Goal: Task Accomplishment & Management: Manage account settings

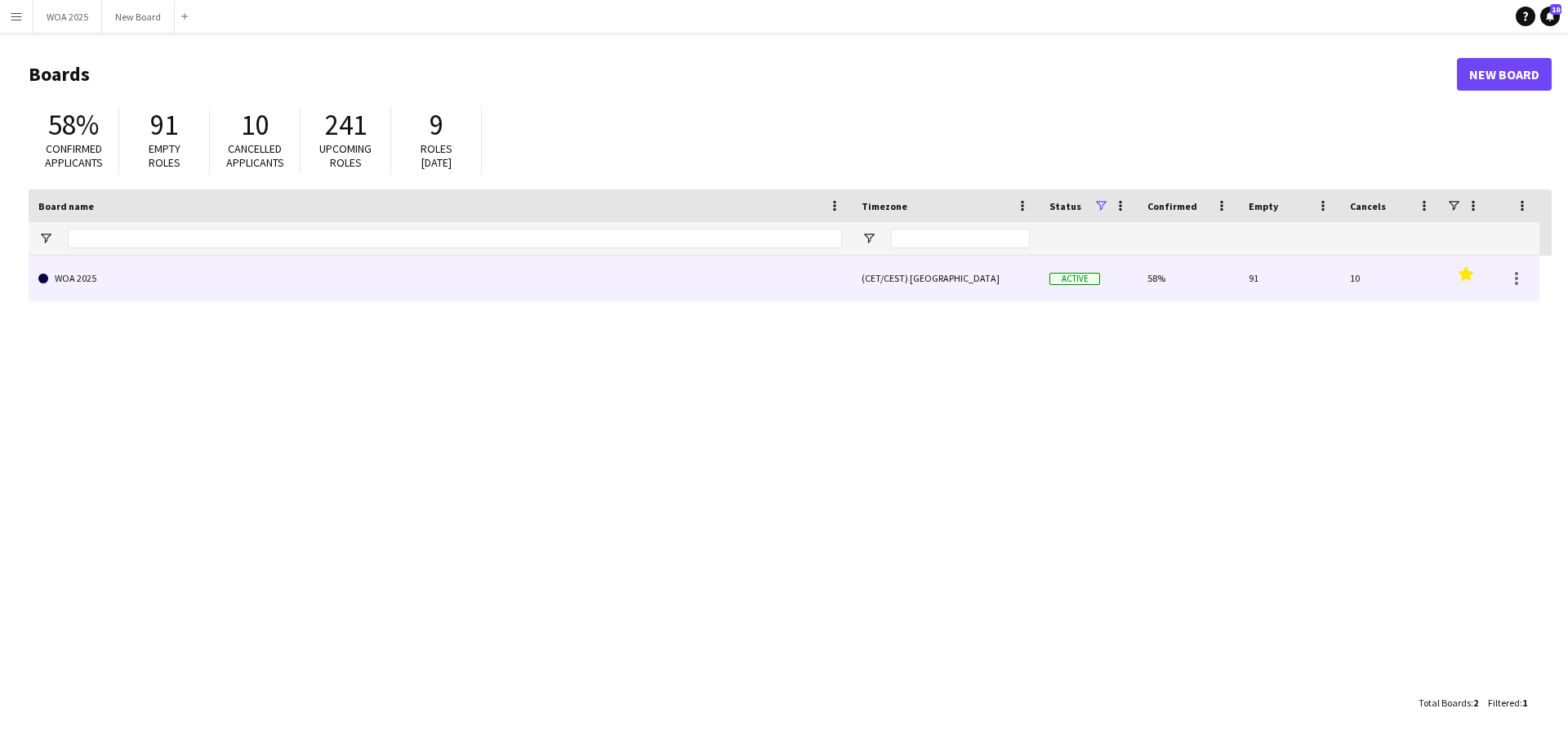
click at [215, 271] on link "WOA 2025" at bounding box center [440, 279] width 804 height 46
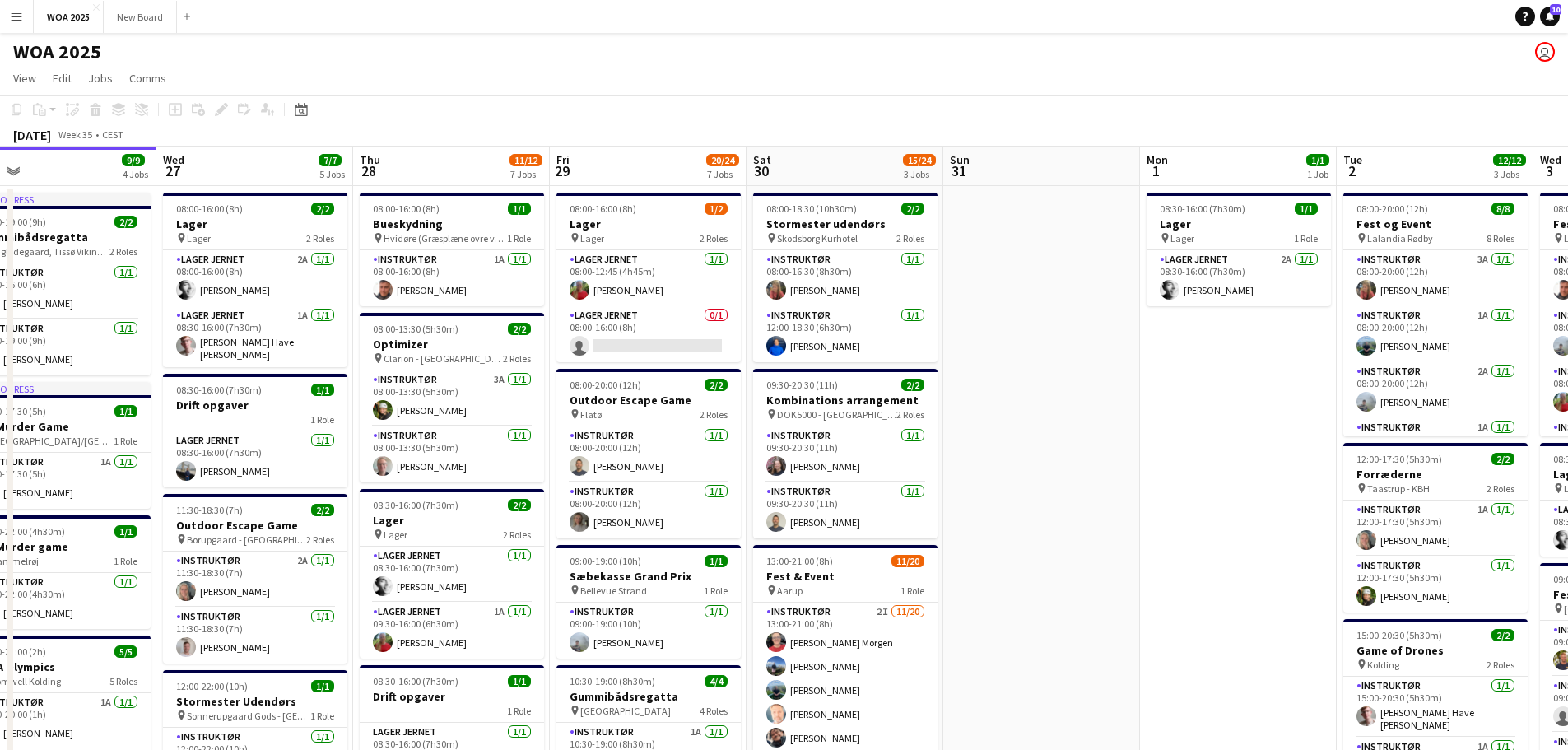
scroll to position [0, 486]
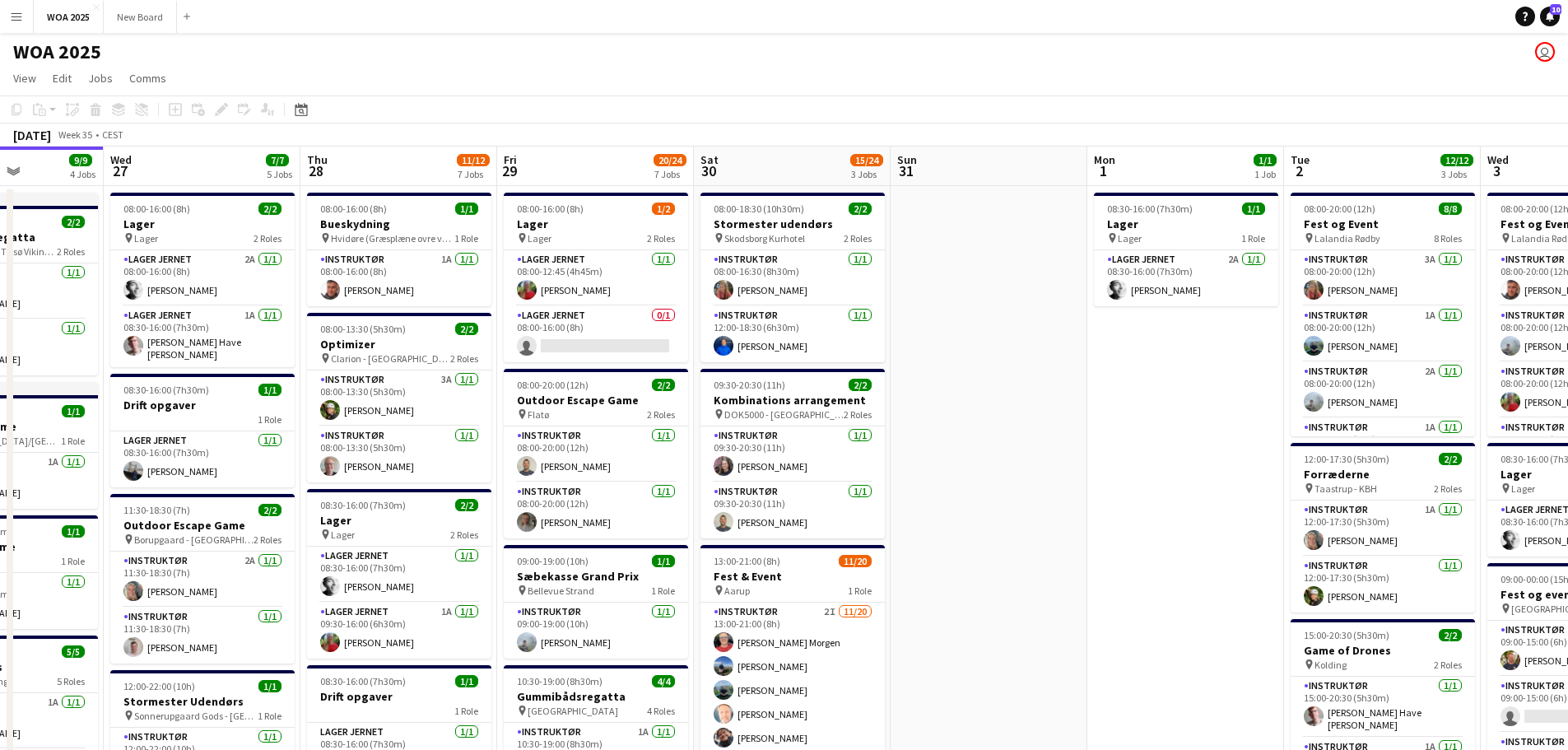
drag, startPoint x: 1362, startPoint y: 415, endPoint x: 1073, endPoint y: 394, distance: 289.8
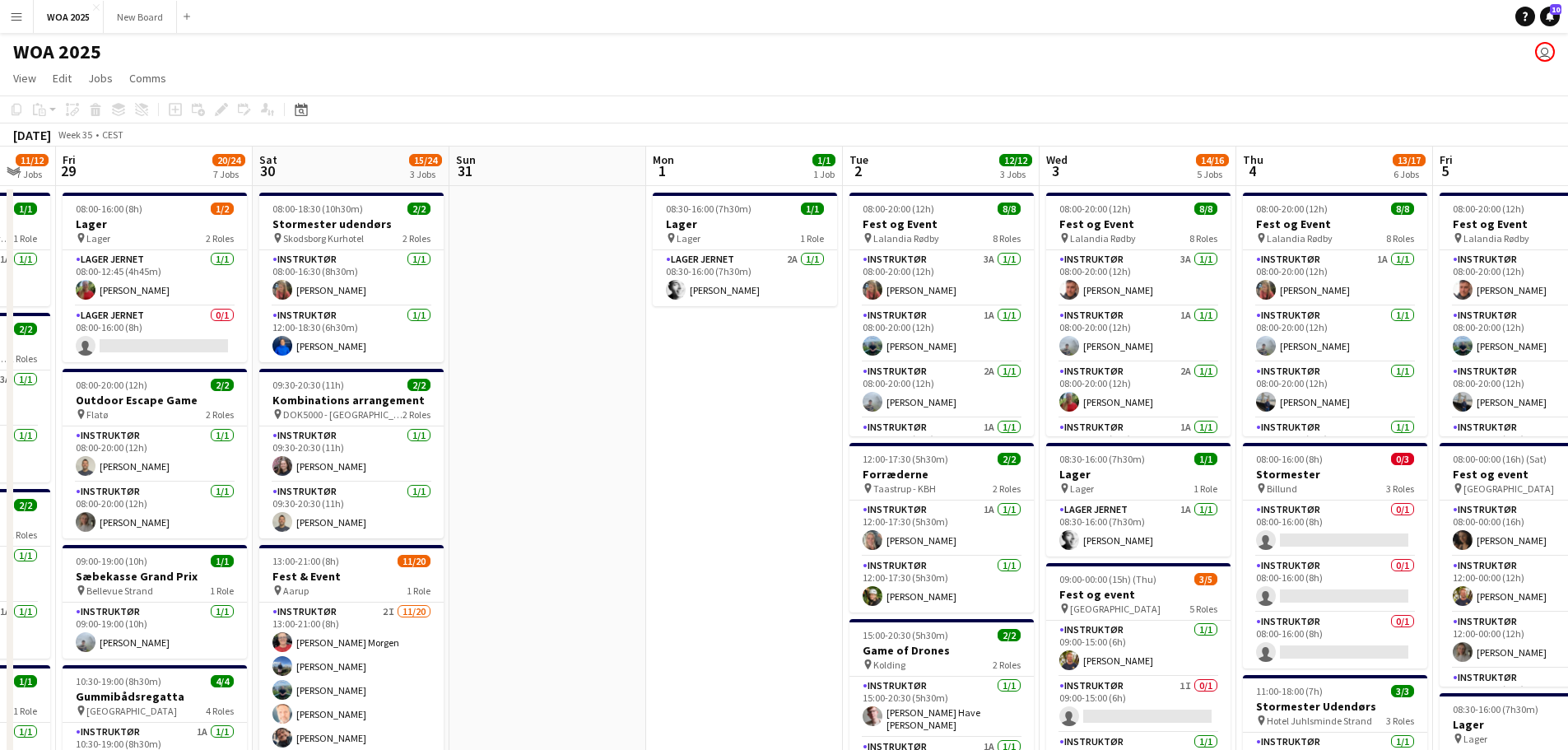
scroll to position [0, 563]
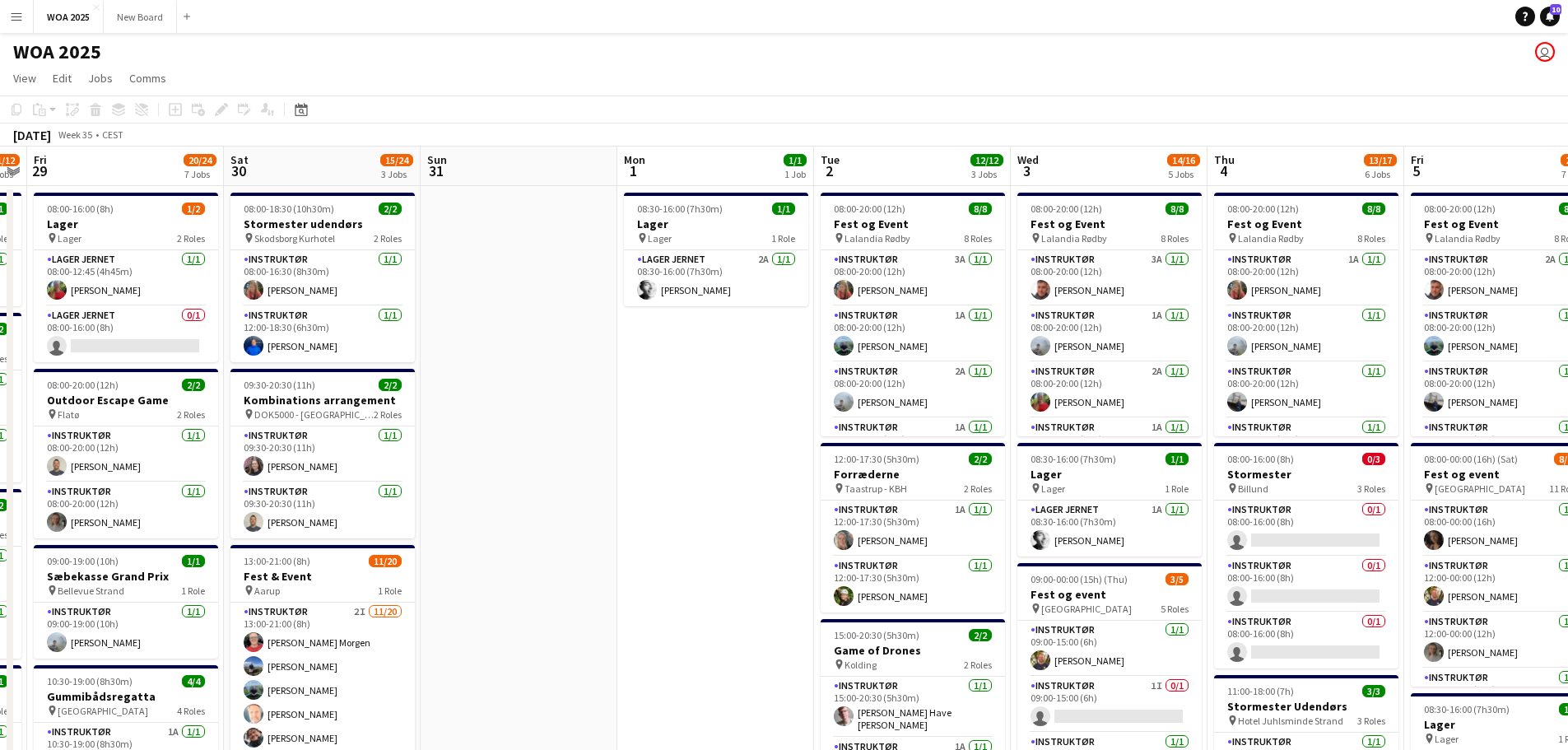
drag, startPoint x: 828, startPoint y: 447, endPoint x: 790, endPoint y: 445, distance: 38.1
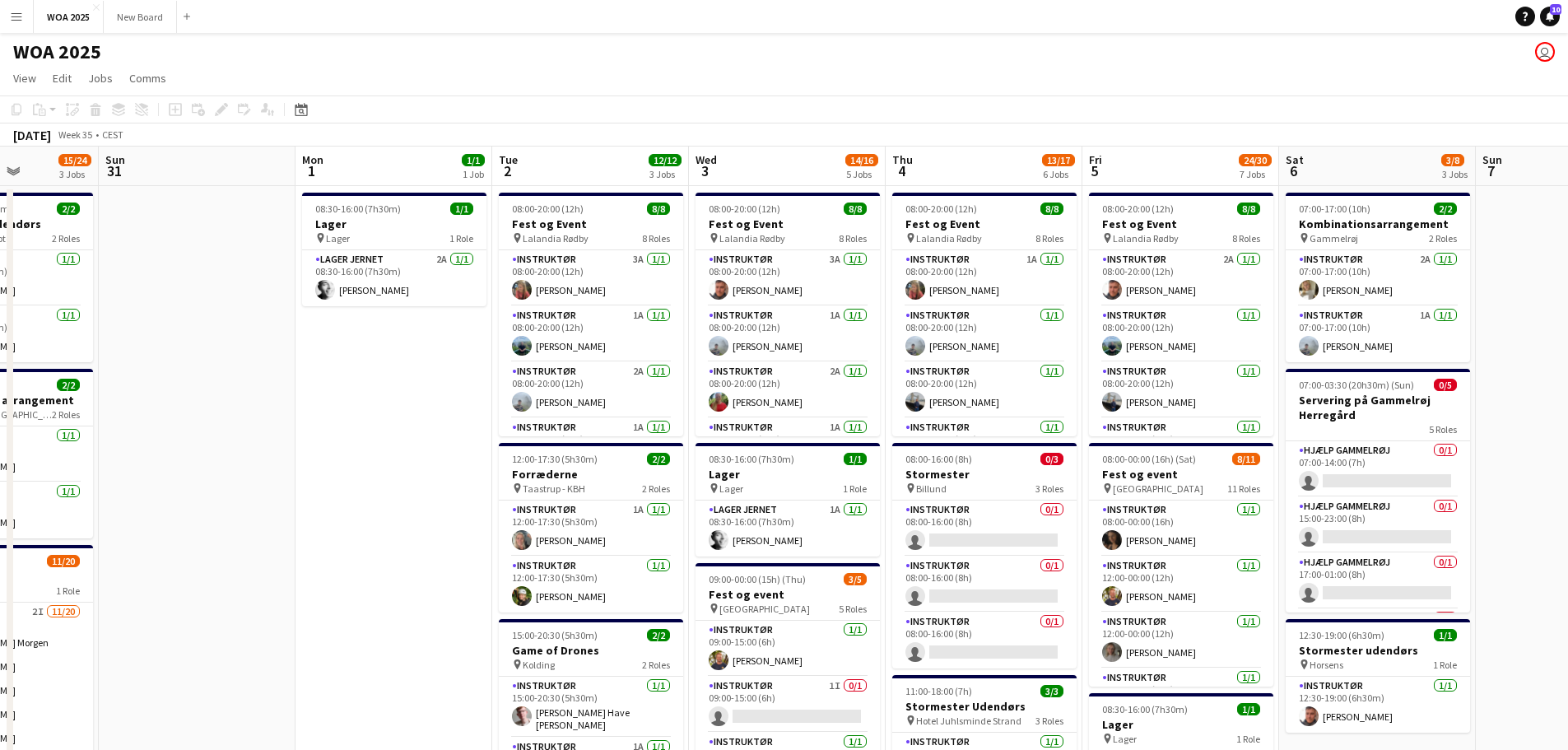
scroll to position [0, 637]
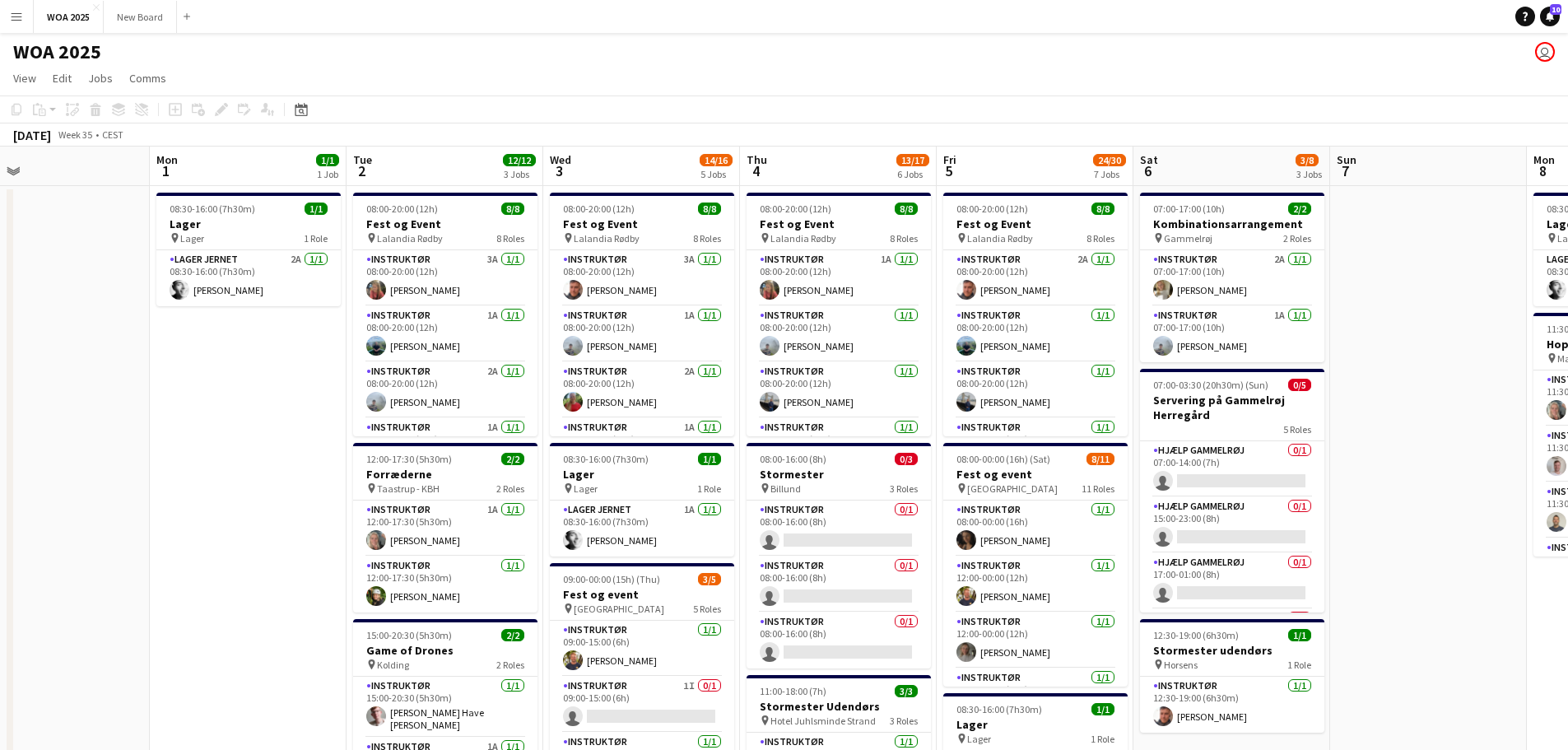
drag, startPoint x: 1507, startPoint y: 583, endPoint x: 1040, endPoint y: 540, distance: 469.0
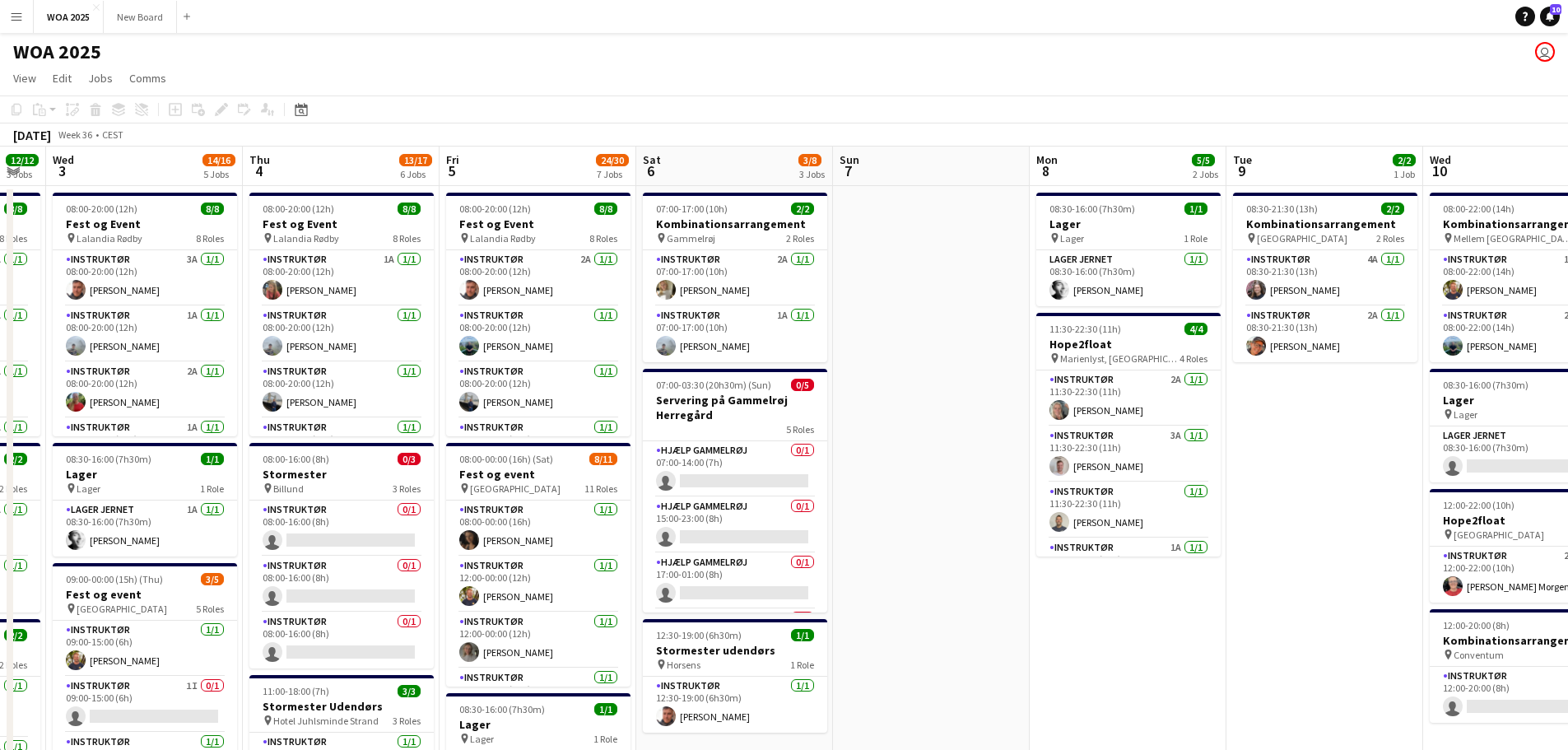
scroll to position [0, 546]
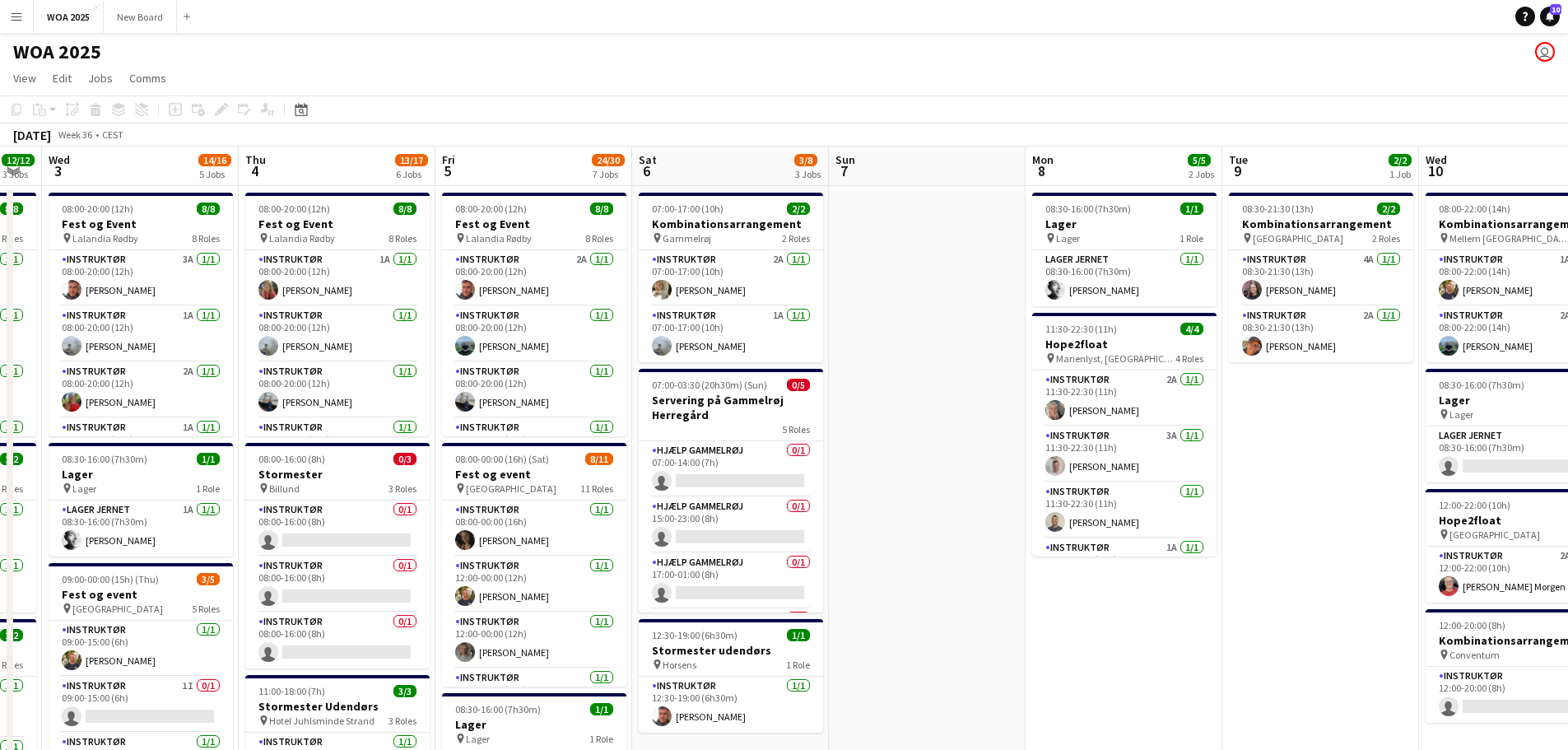
drag, startPoint x: 1407, startPoint y: 380, endPoint x: 908, endPoint y: 376, distance: 499.0
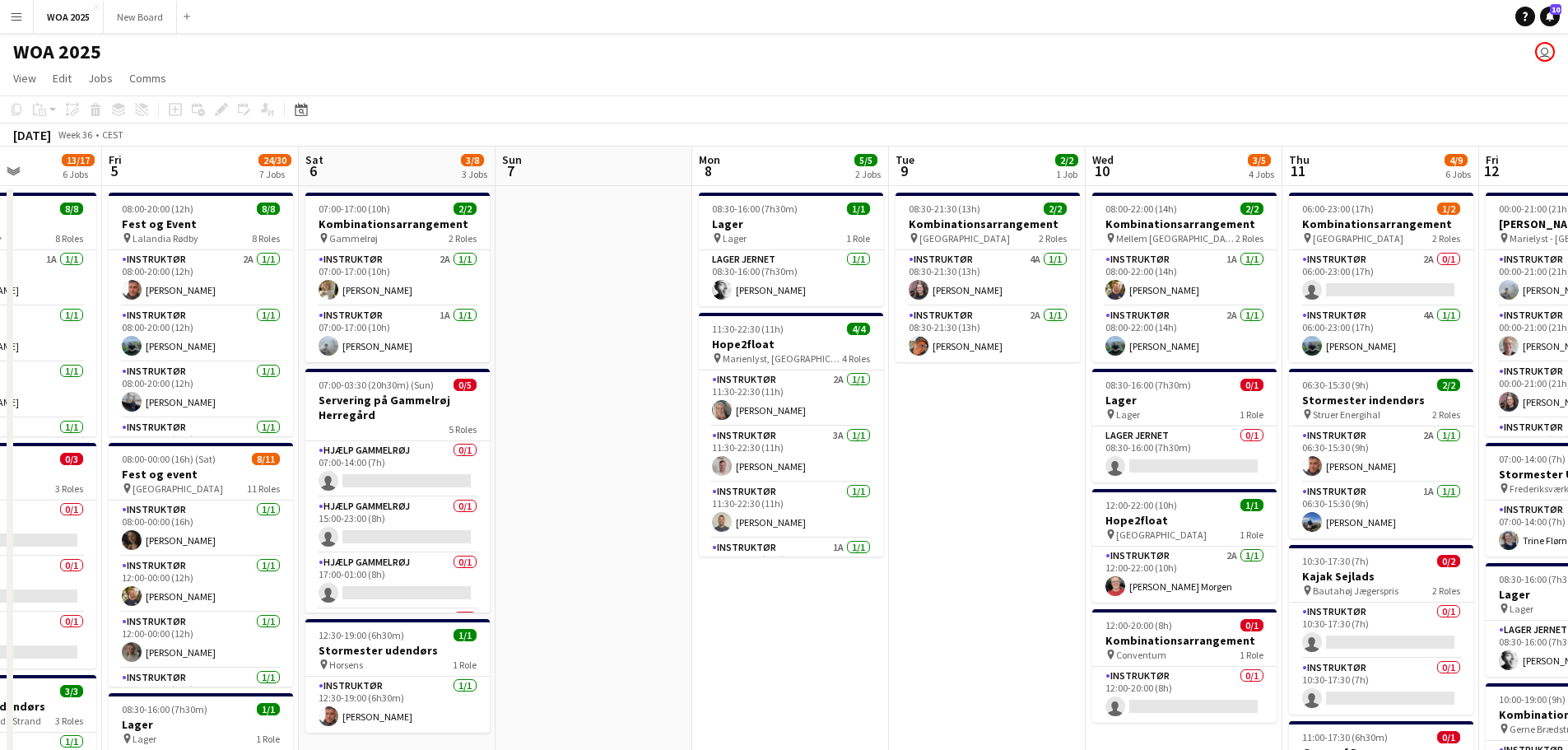
scroll to position [0, 585]
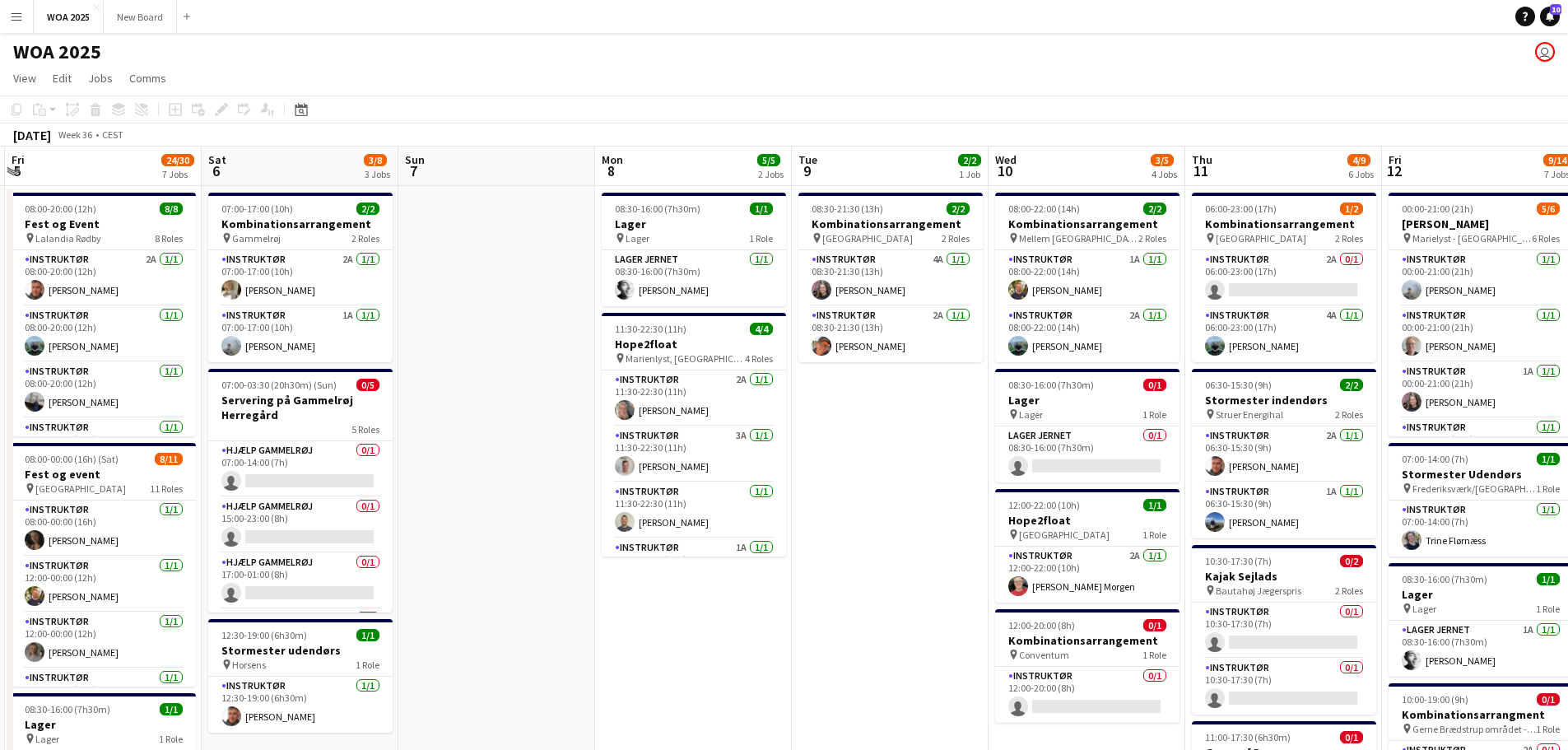
drag, startPoint x: 1328, startPoint y: 504, endPoint x: 896, endPoint y: 487, distance: 432.3
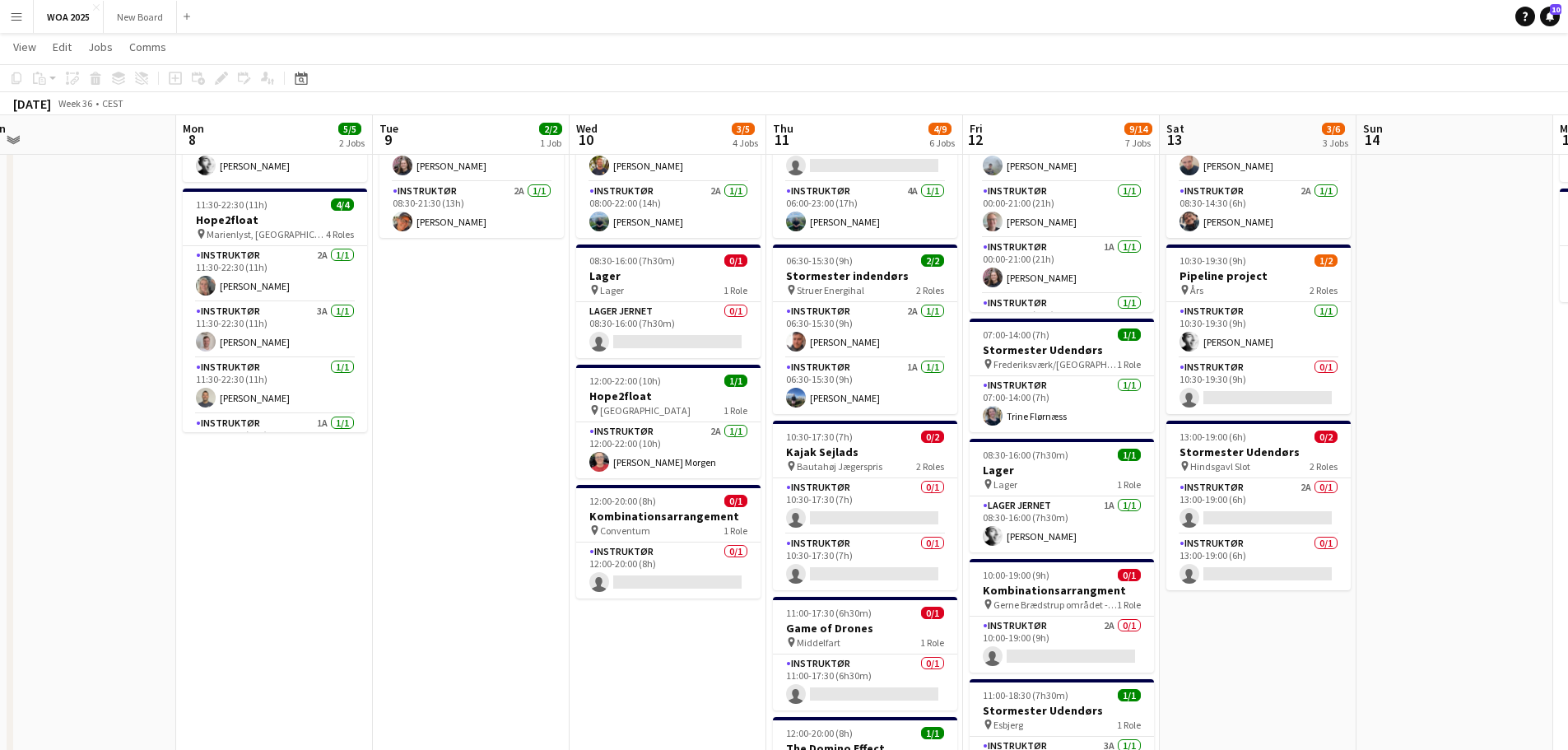
scroll to position [0, 621]
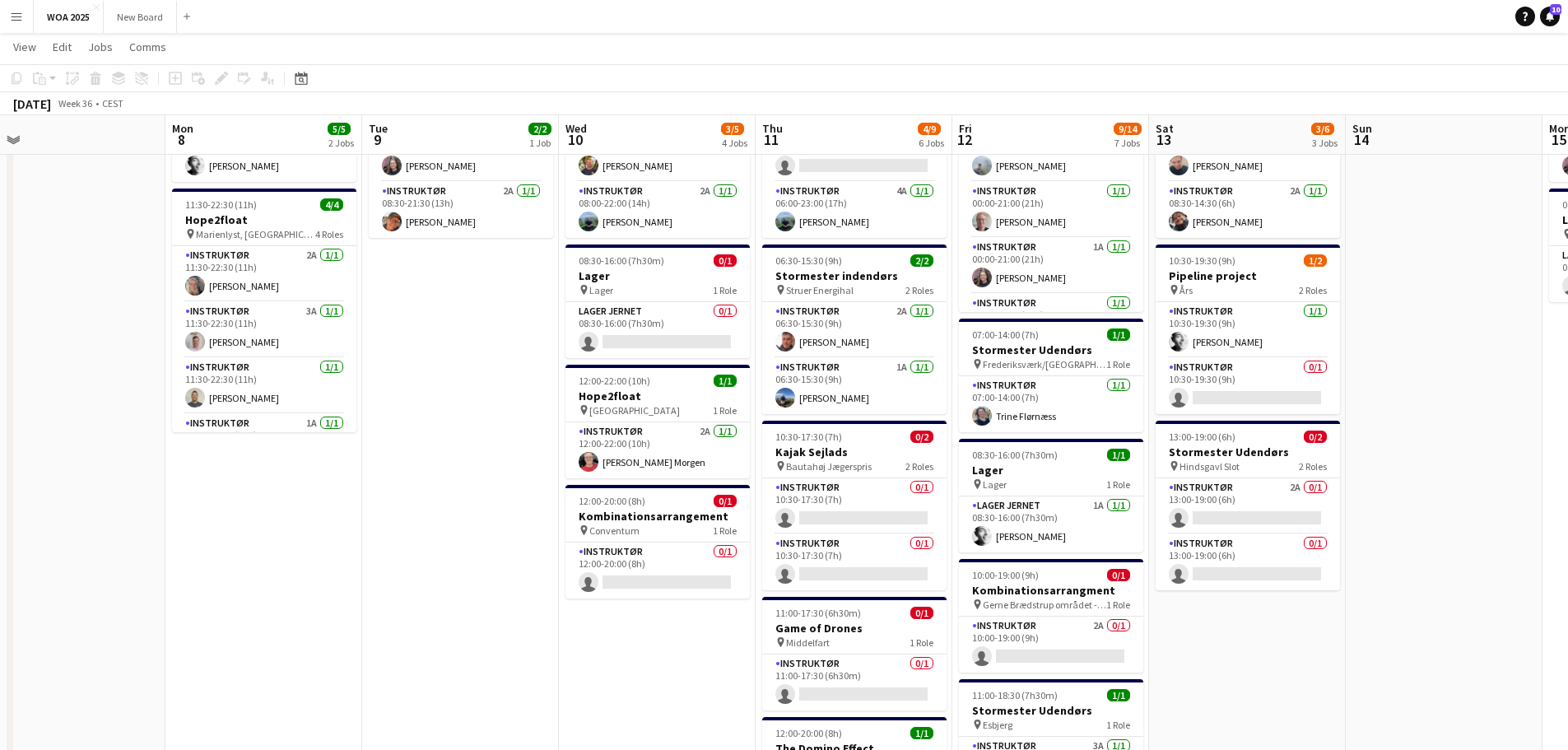
drag, startPoint x: 1103, startPoint y: 645, endPoint x: 673, endPoint y: 646, distance: 430.0
click at [673, 646] on app-calendar-viewport "Thu 4 13/17 6 Jobs Fri 5 24/30 7 Jobs Sat 6 3/8 3 Jobs Sun 7 Mon 8 5/5 2 Jobs T…" at bounding box center [784, 692] width 1568 height 1502
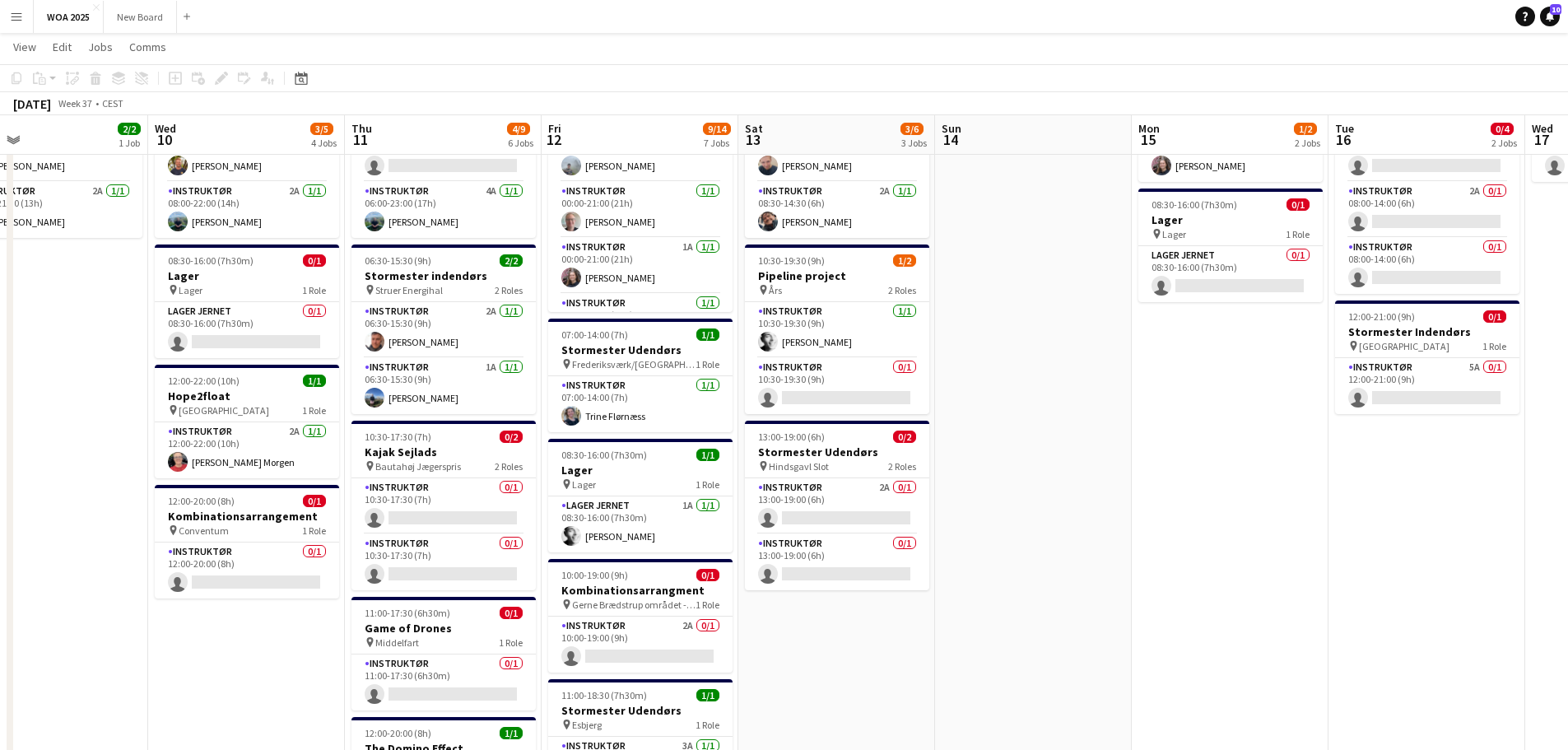
scroll to position [0, 652]
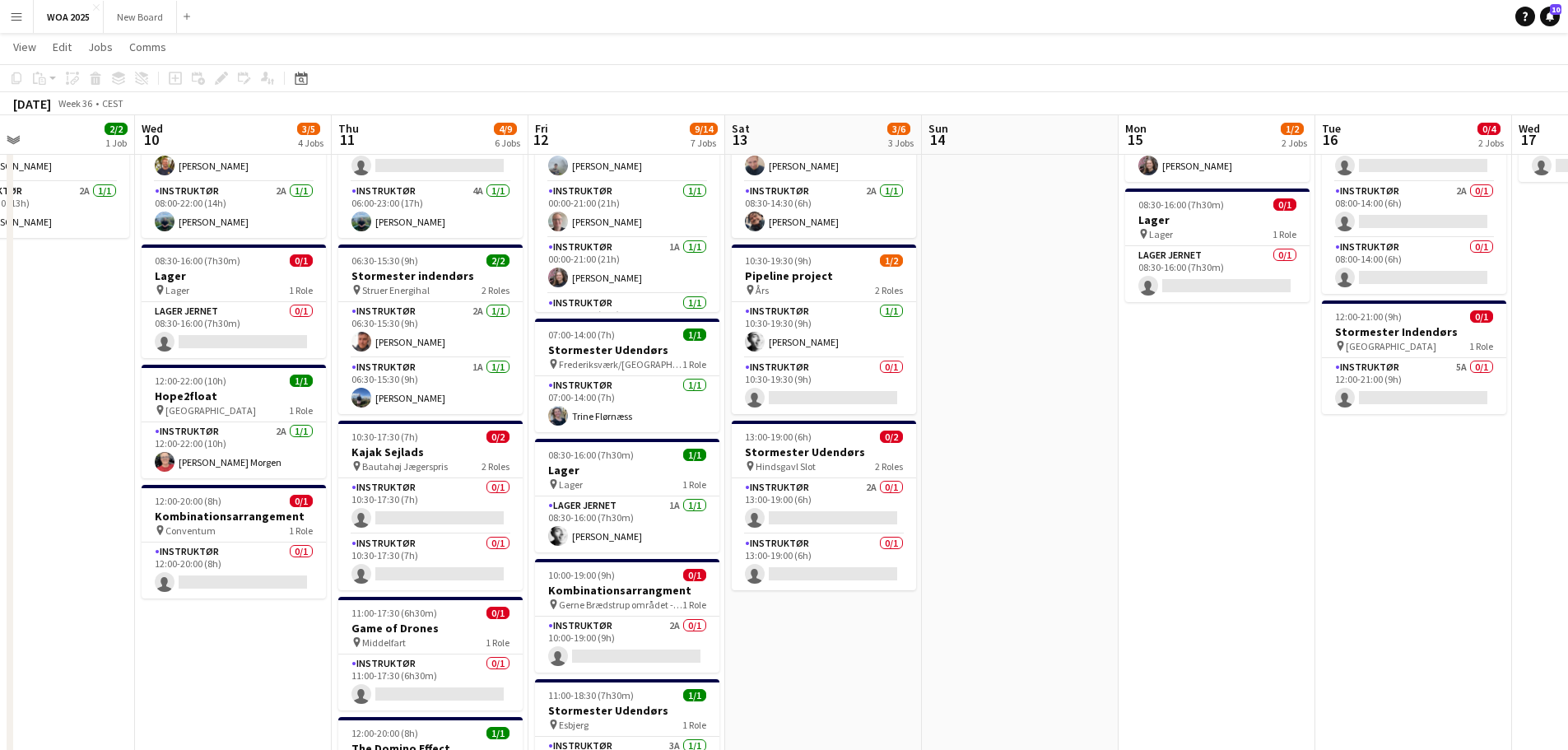
drag, startPoint x: 1454, startPoint y: 682, endPoint x: 1031, endPoint y: 607, distance: 429.6
click at [1031, 607] on app-calendar-viewport "Sat 6 3/8 3 Jobs Sun 7 Mon 8 5/5 2 Jobs Tue 9 2/2 1 Job Wed 10 3/5 4 Jobs Thu 1…" at bounding box center [784, 692] width 1568 height 1502
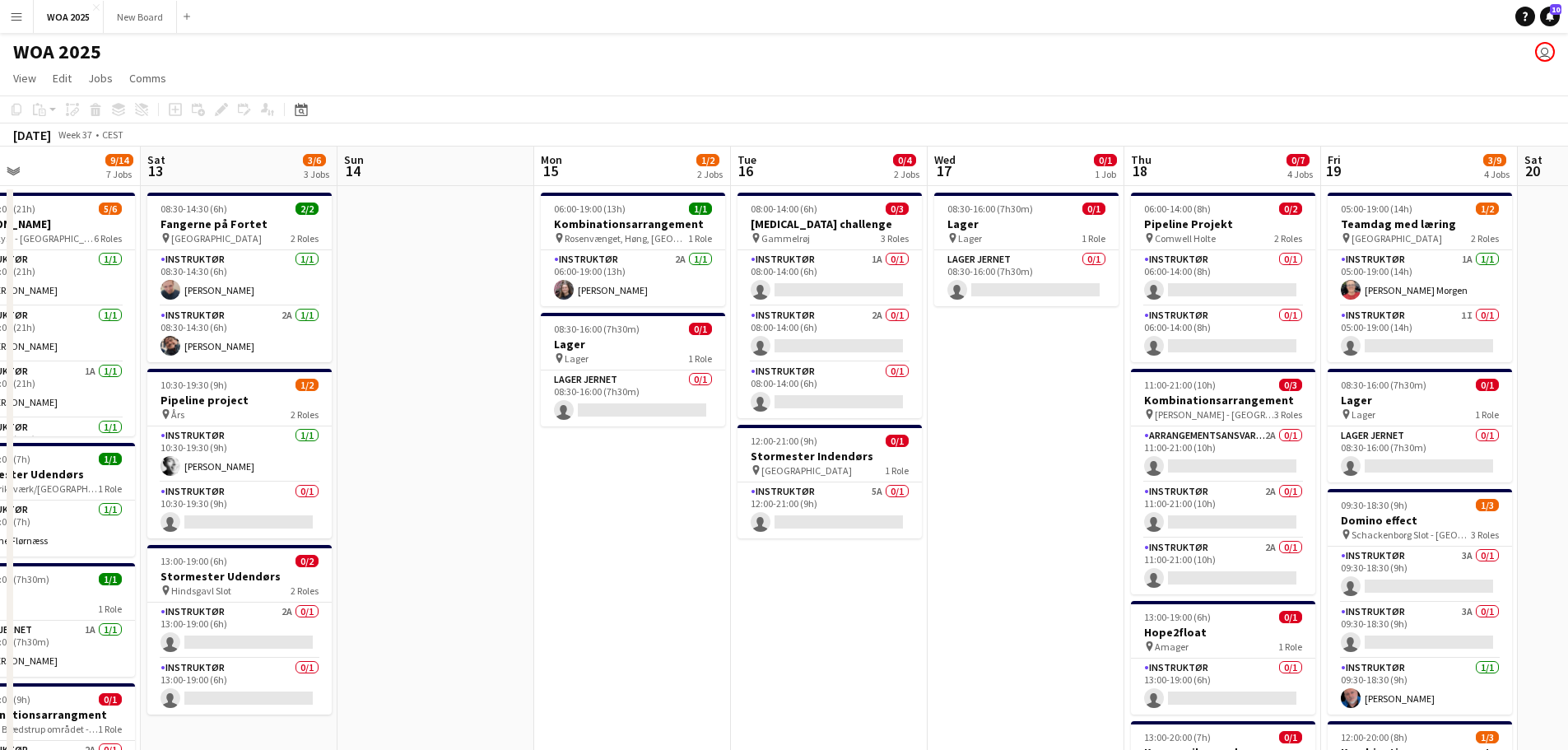
scroll to position [0, 450]
drag, startPoint x: 1465, startPoint y: 613, endPoint x: 880, endPoint y: 512, distance: 593.7
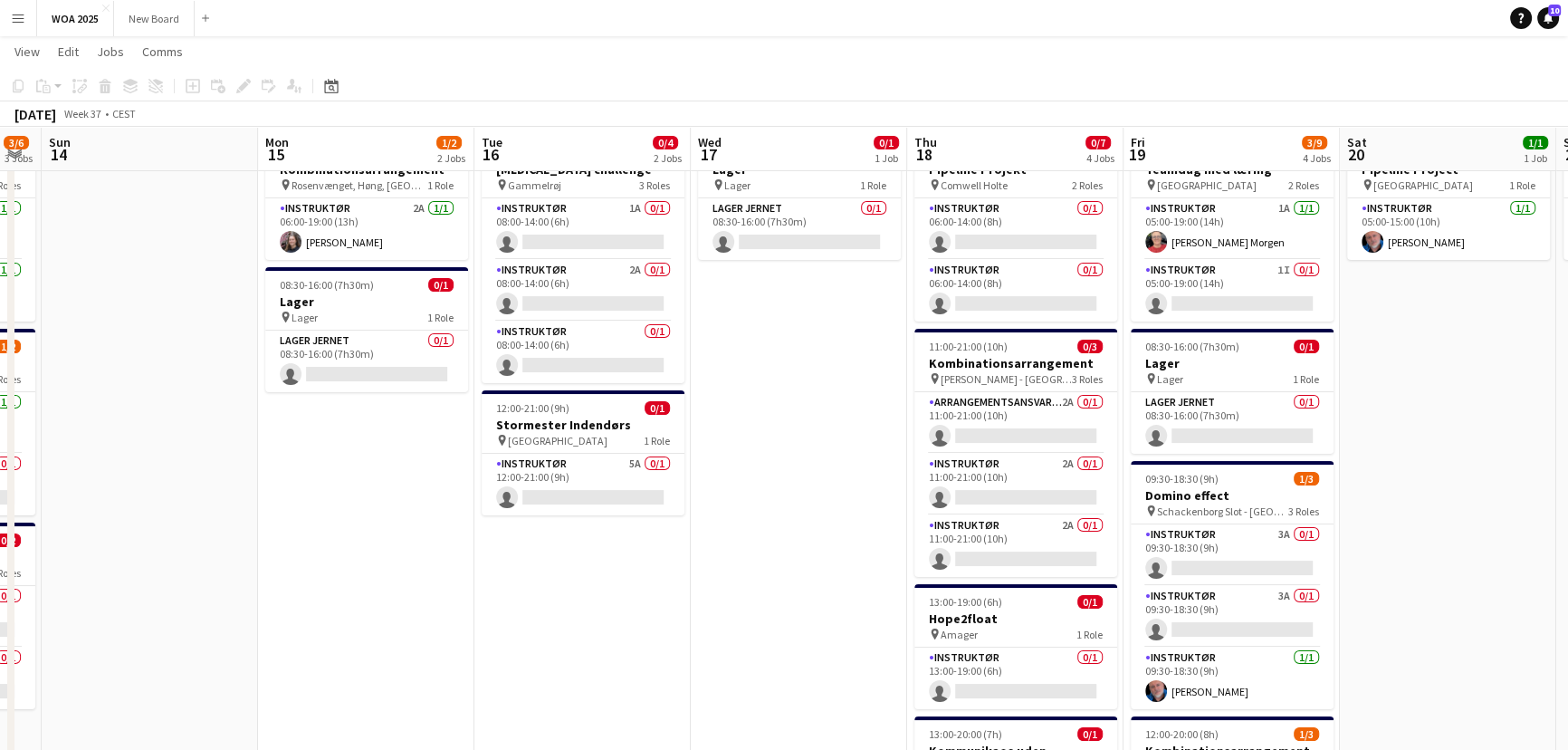
drag, startPoint x: 1157, startPoint y: 623, endPoint x: 814, endPoint y: 518, distance: 358.7
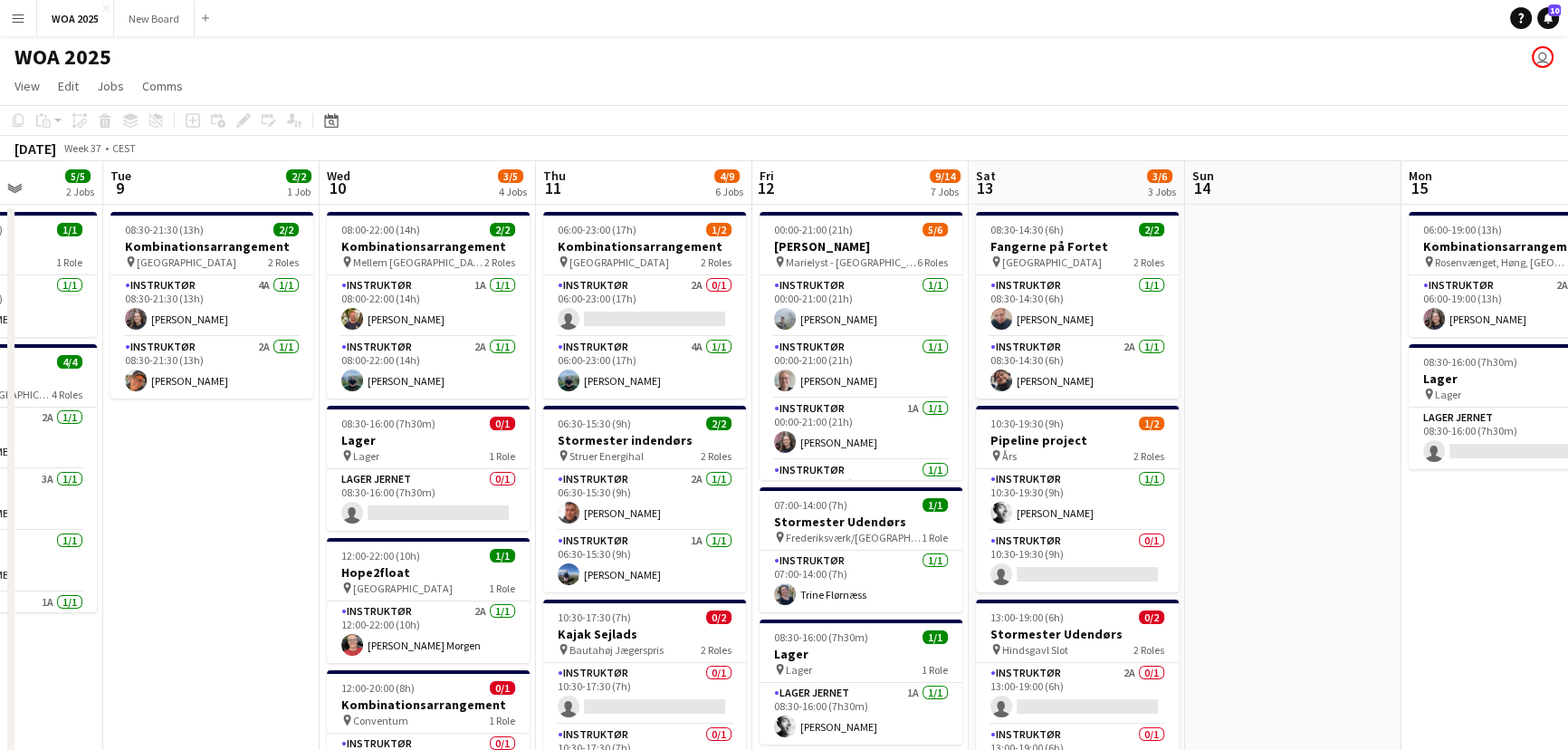
scroll to position [0, 513]
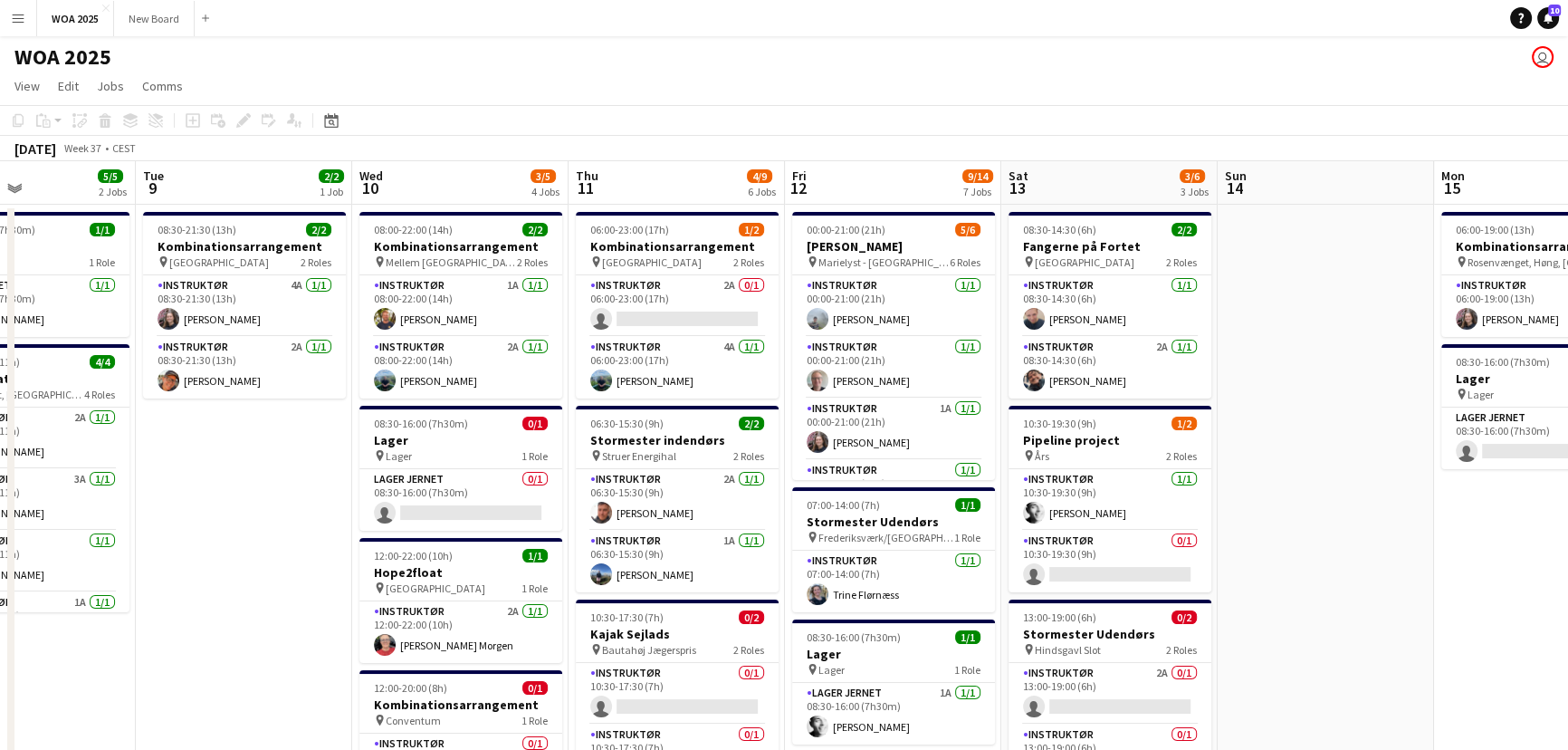
drag, startPoint x: 366, startPoint y: 548, endPoint x: 1579, endPoint y: 443, distance: 1217.5
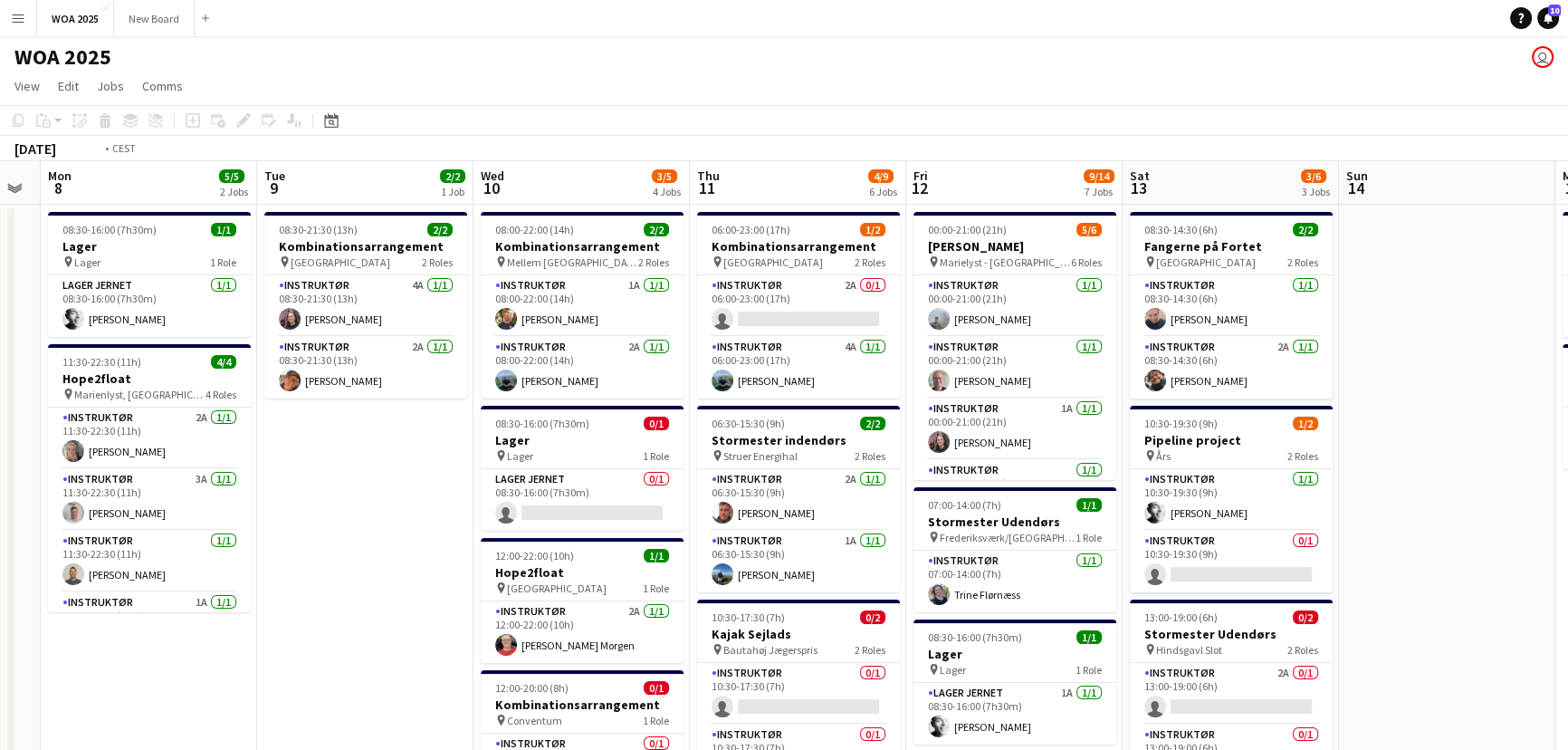
scroll to position [0, 373]
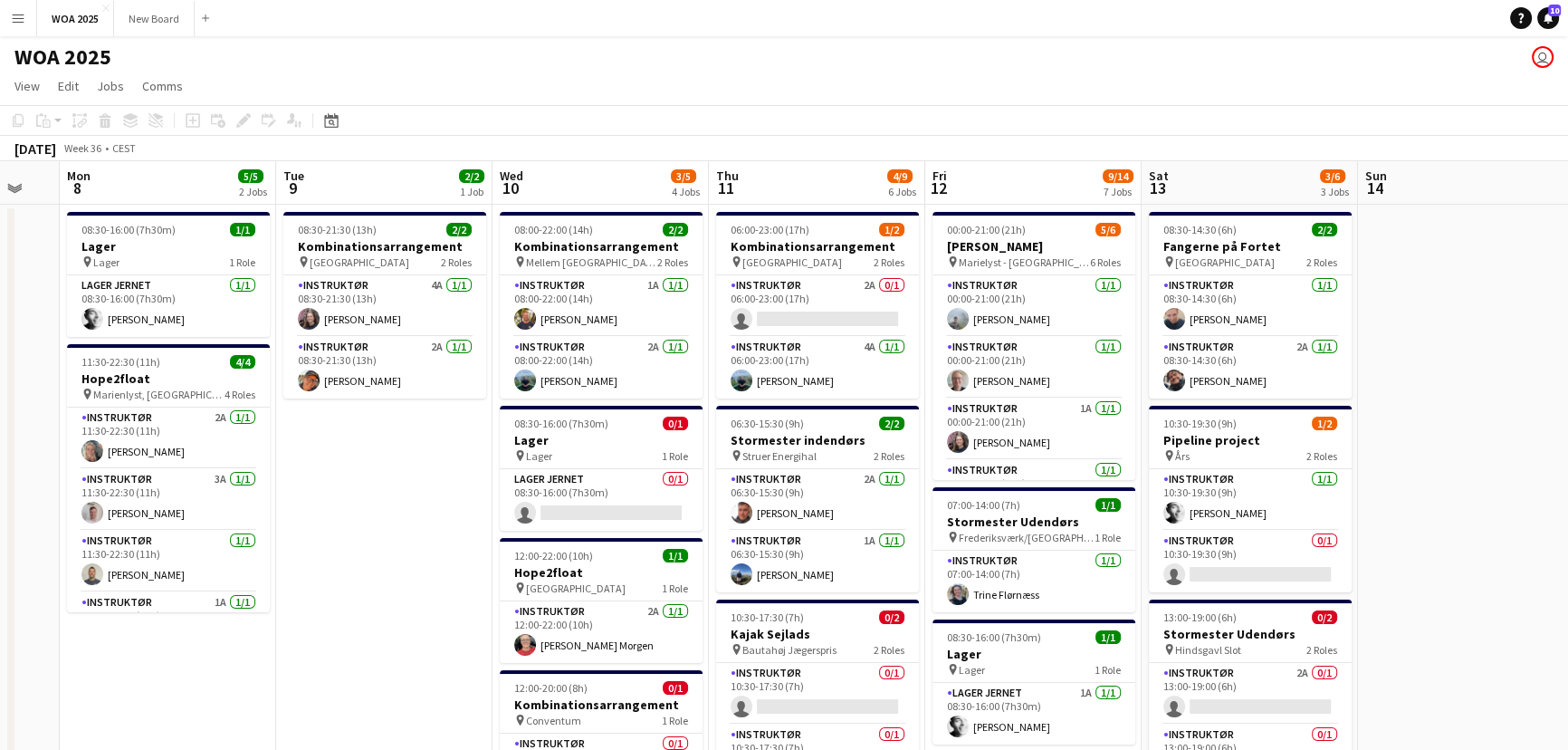
drag, startPoint x: 275, startPoint y: 499, endPoint x: 415, endPoint y: 589, distance: 166.4
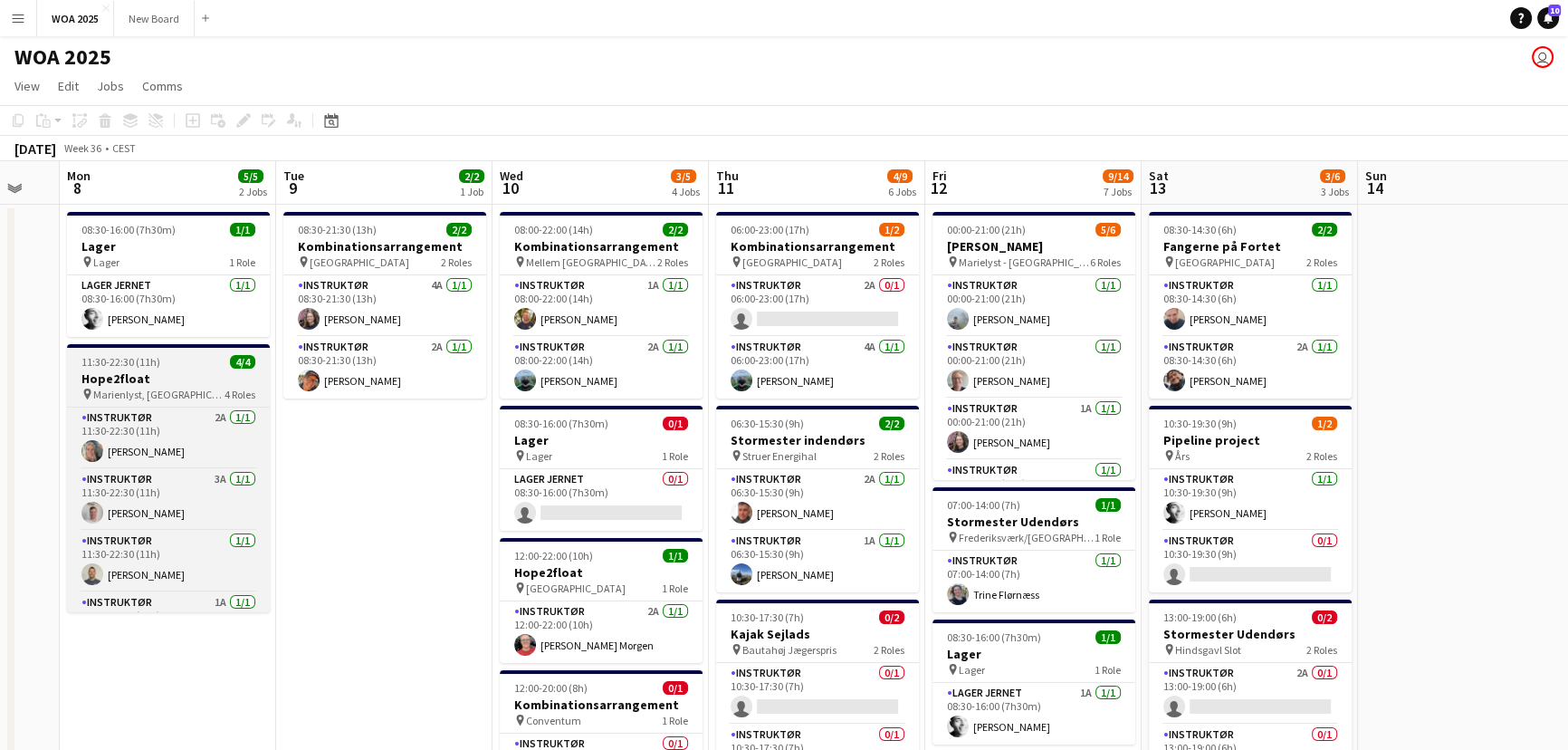
scroll to position [41, 0]
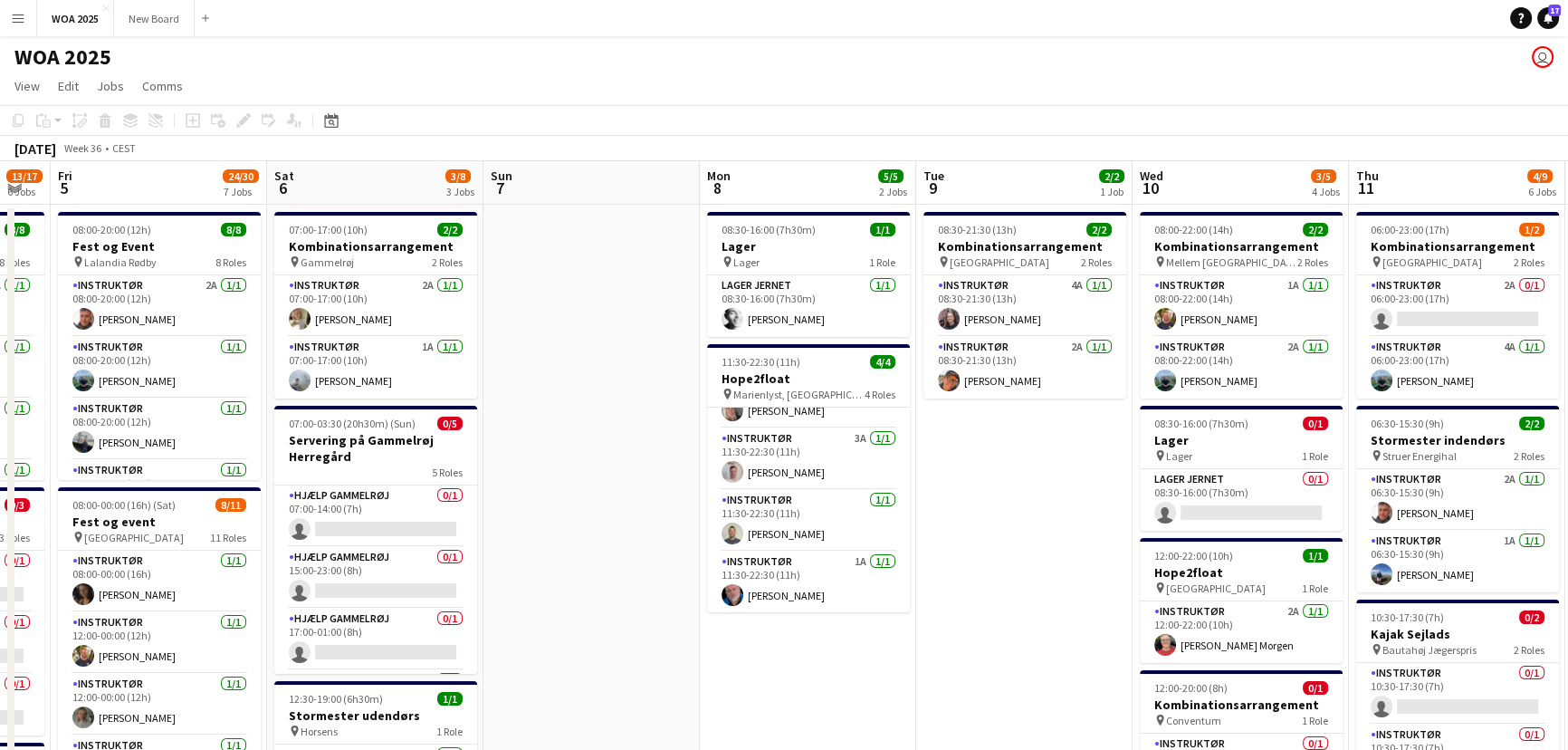
drag, startPoint x: 224, startPoint y: 668, endPoint x: 866, endPoint y: 591, distance: 646.6
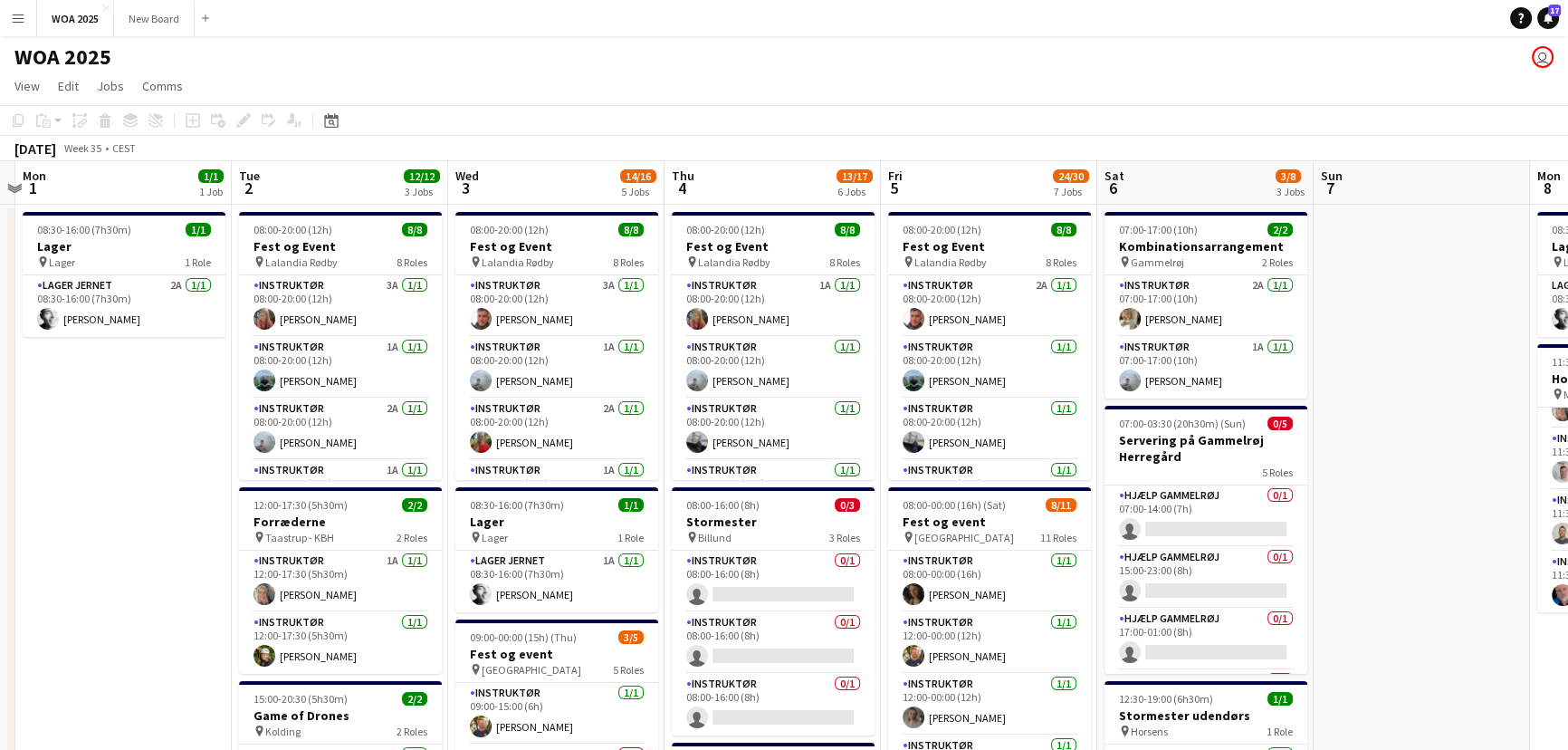
drag, startPoint x: 560, startPoint y: 627, endPoint x: 1390, endPoint y: 554, distance: 833.2
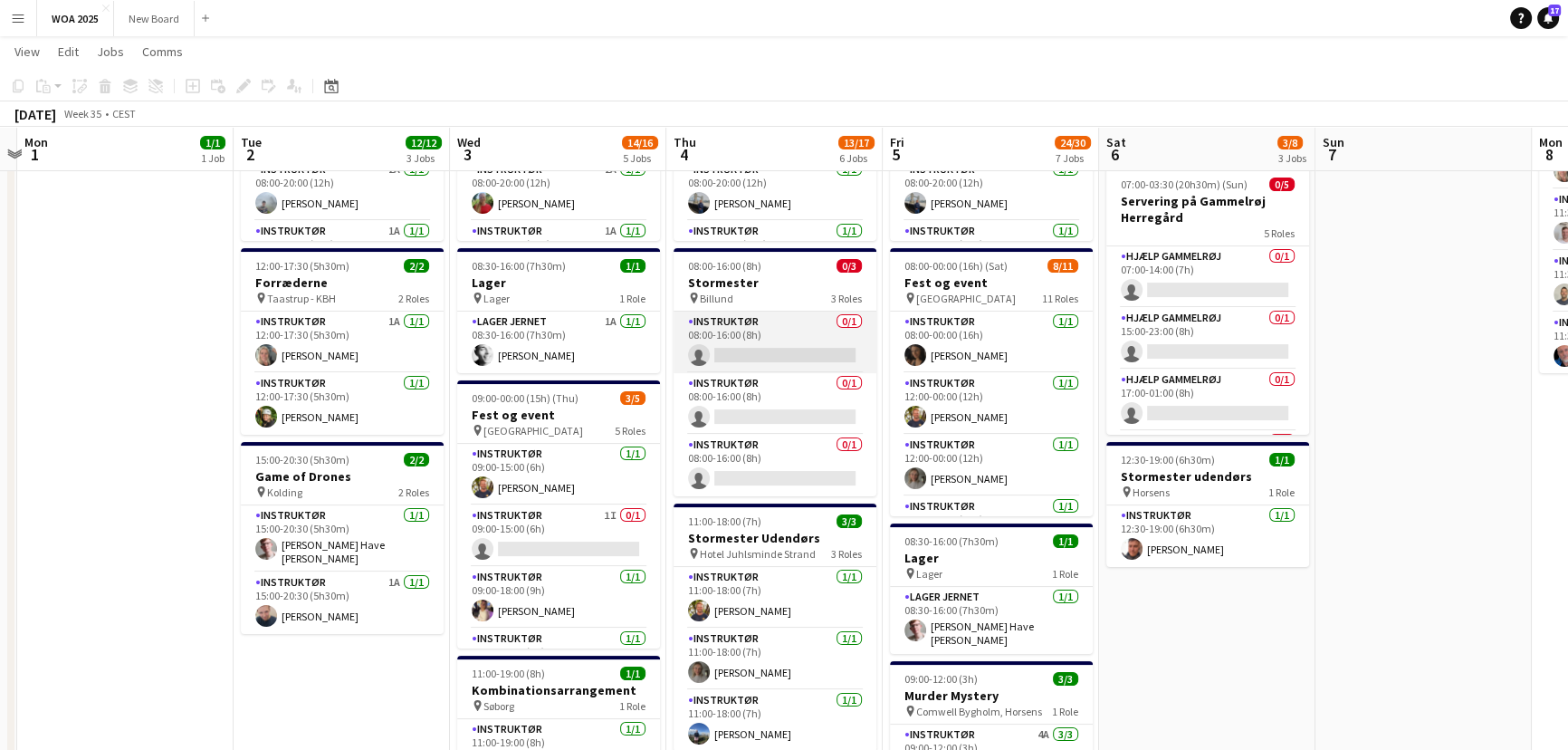
scroll to position [0, 420]
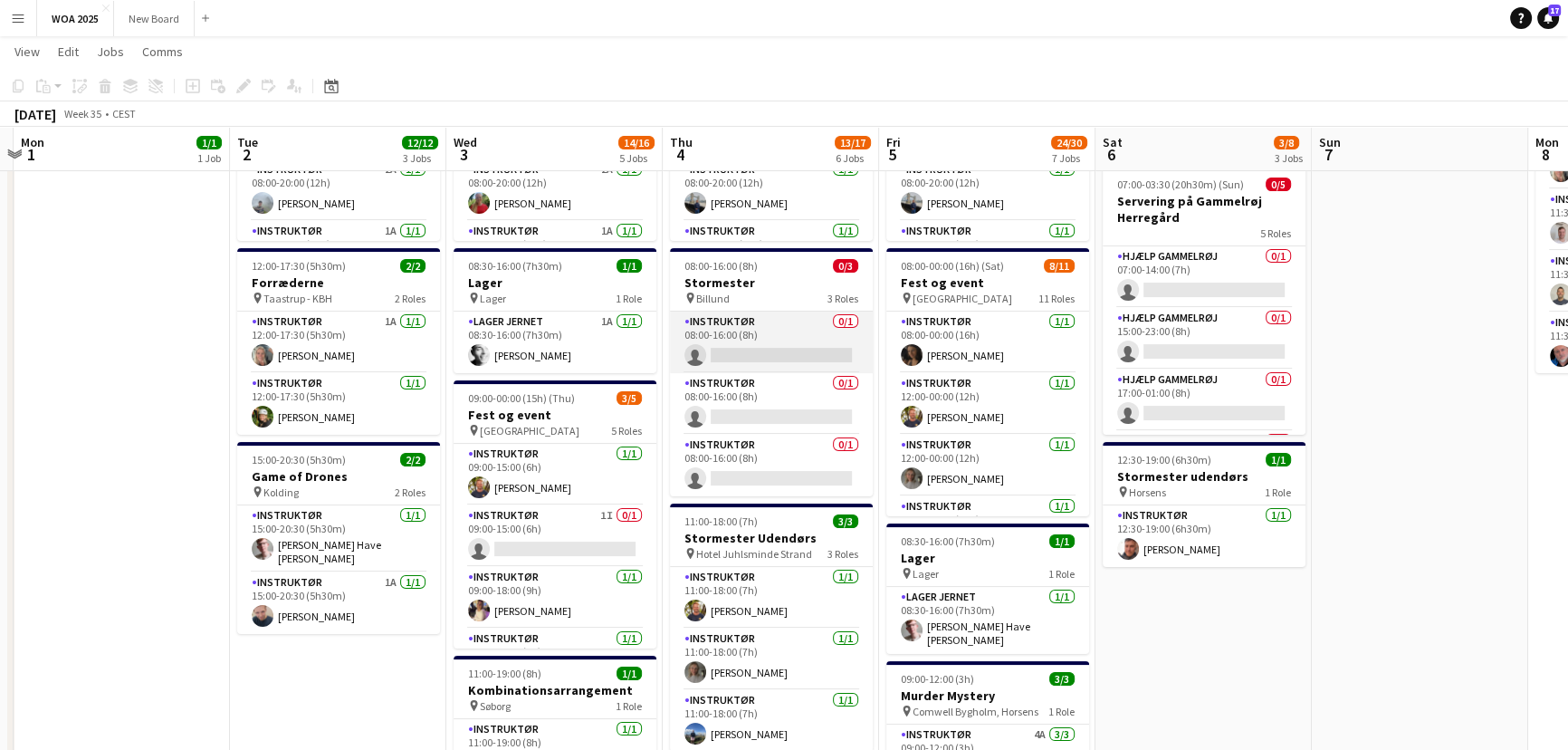
drag, startPoint x: 786, startPoint y: 290, endPoint x: 782, endPoint y: 348, distance: 58.1
click at [782, 348] on app-job-card "08:00-16:00 (8h) 0/3 Stormester pin Billund 3 Roles Instruktør 0/1 08:00-16:00 …" at bounding box center [771, 373] width 203 height 248
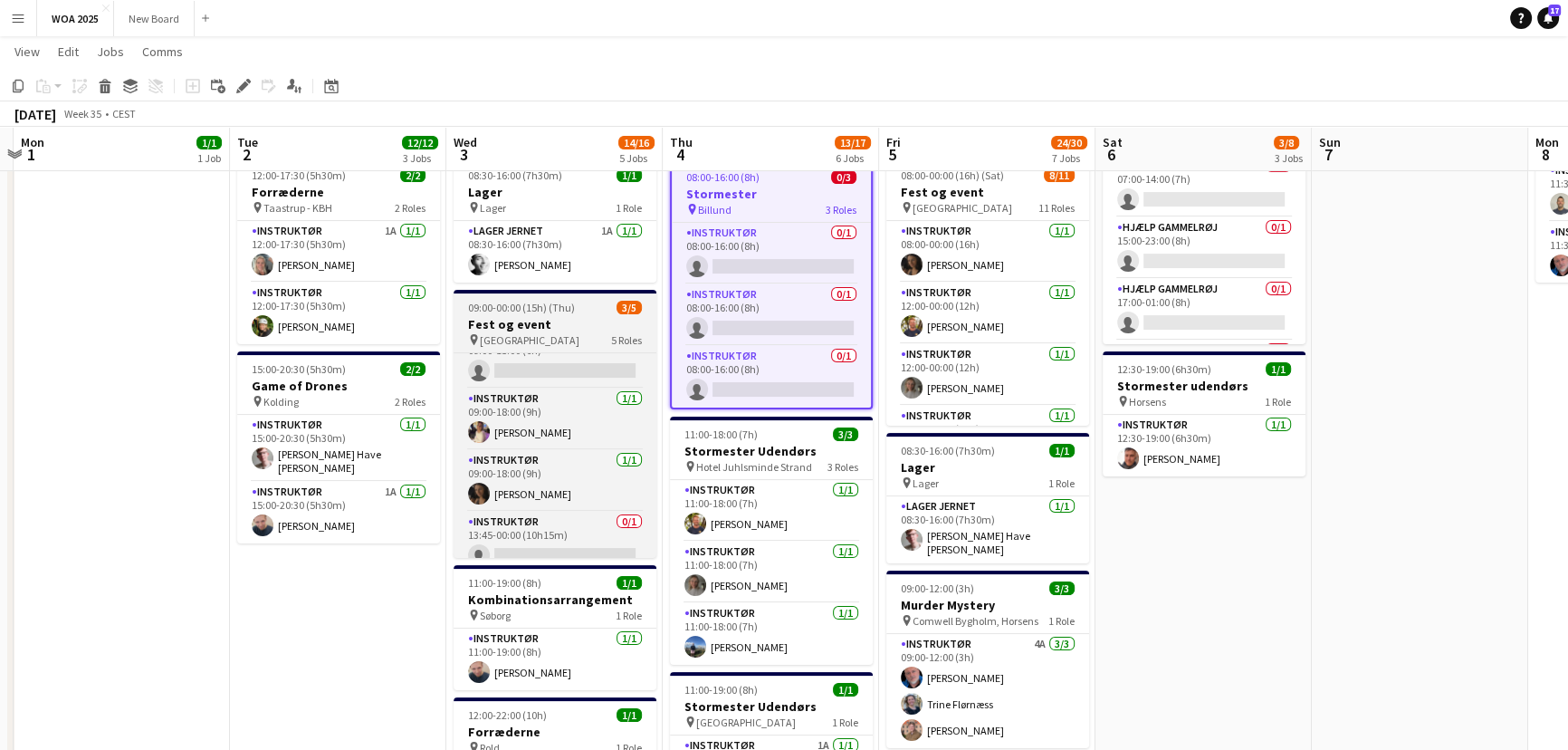
scroll to position [0, 0]
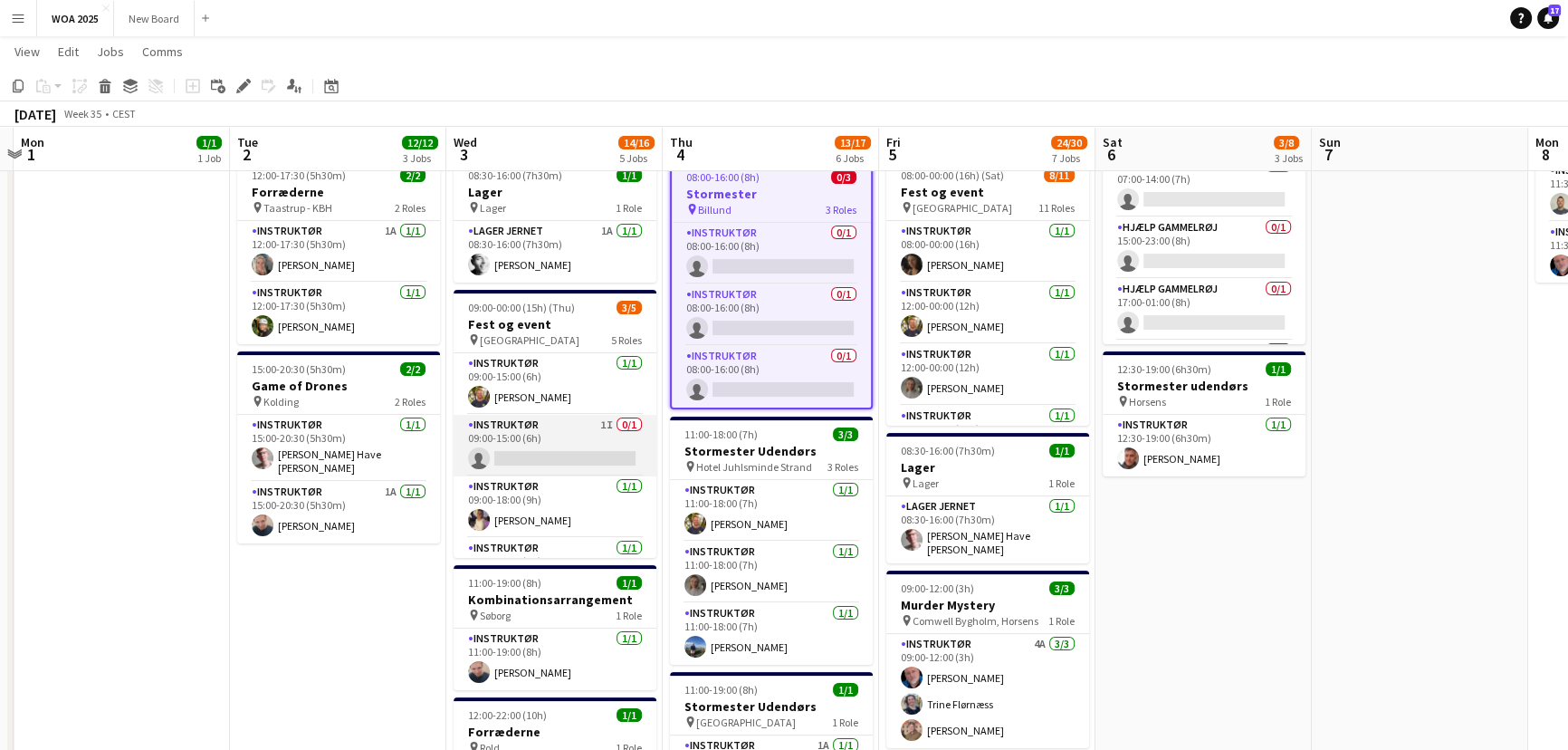
click at [556, 460] on app-card-role "Instruktør 1I 0/1 09:00-15:00 (6h) single-neutral-actions" at bounding box center [555, 446] width 203 height 62
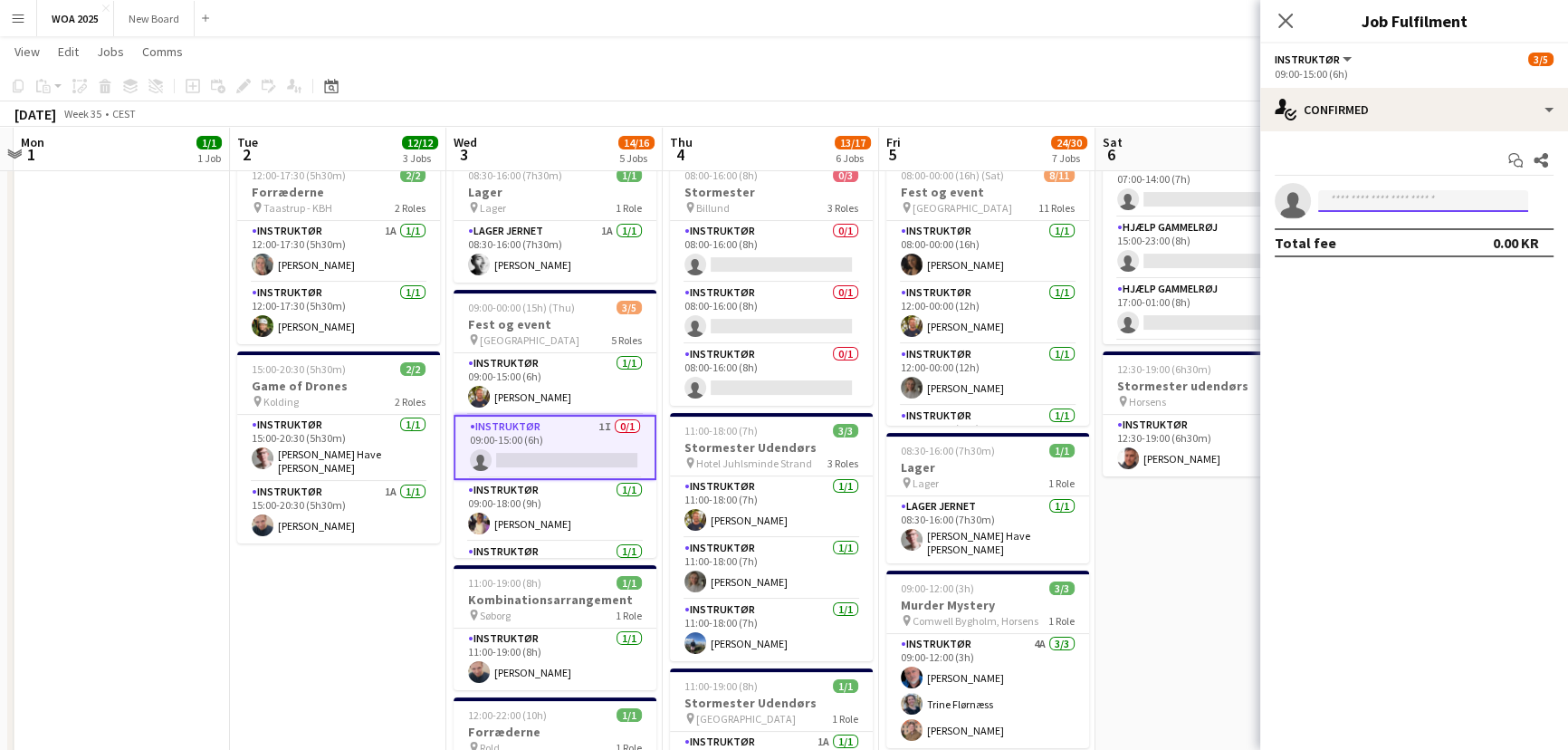
click at [1142, 200] on input at bounding box center [1424, 201] width 210 height 22
type input "*"
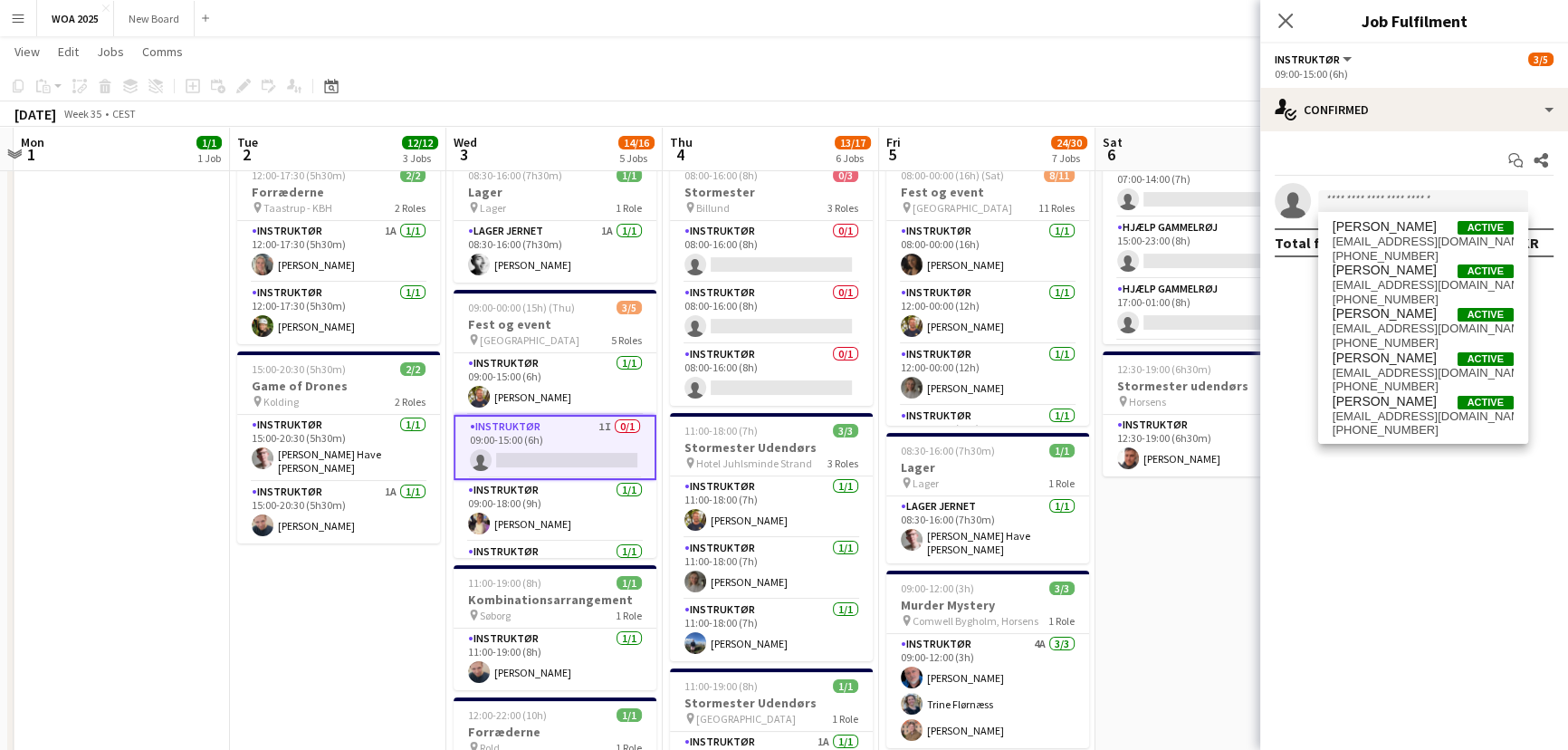
click at [601, 454] on app-card-role "Instruktør 1I 0/1 09:00-15:00 (6h) single-neutral-actions" at bounding box center [555, 448] width 203 height 65
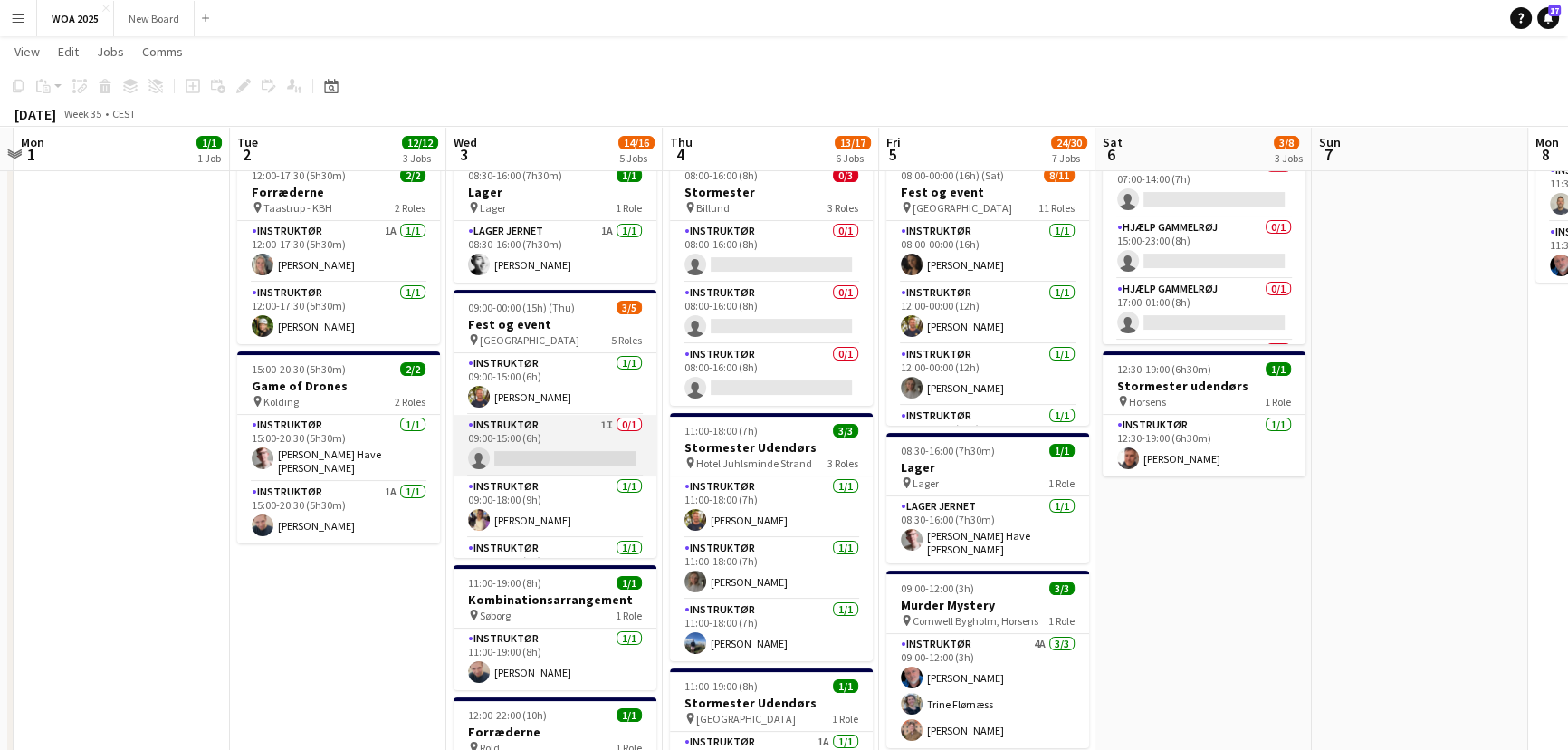
click at [542, 453] on app-card-role "Instruktør 1I 0/1 09:00-15:00 (6h) single-neutral-actions" at bounding box center [555, 446] width 203 height 62
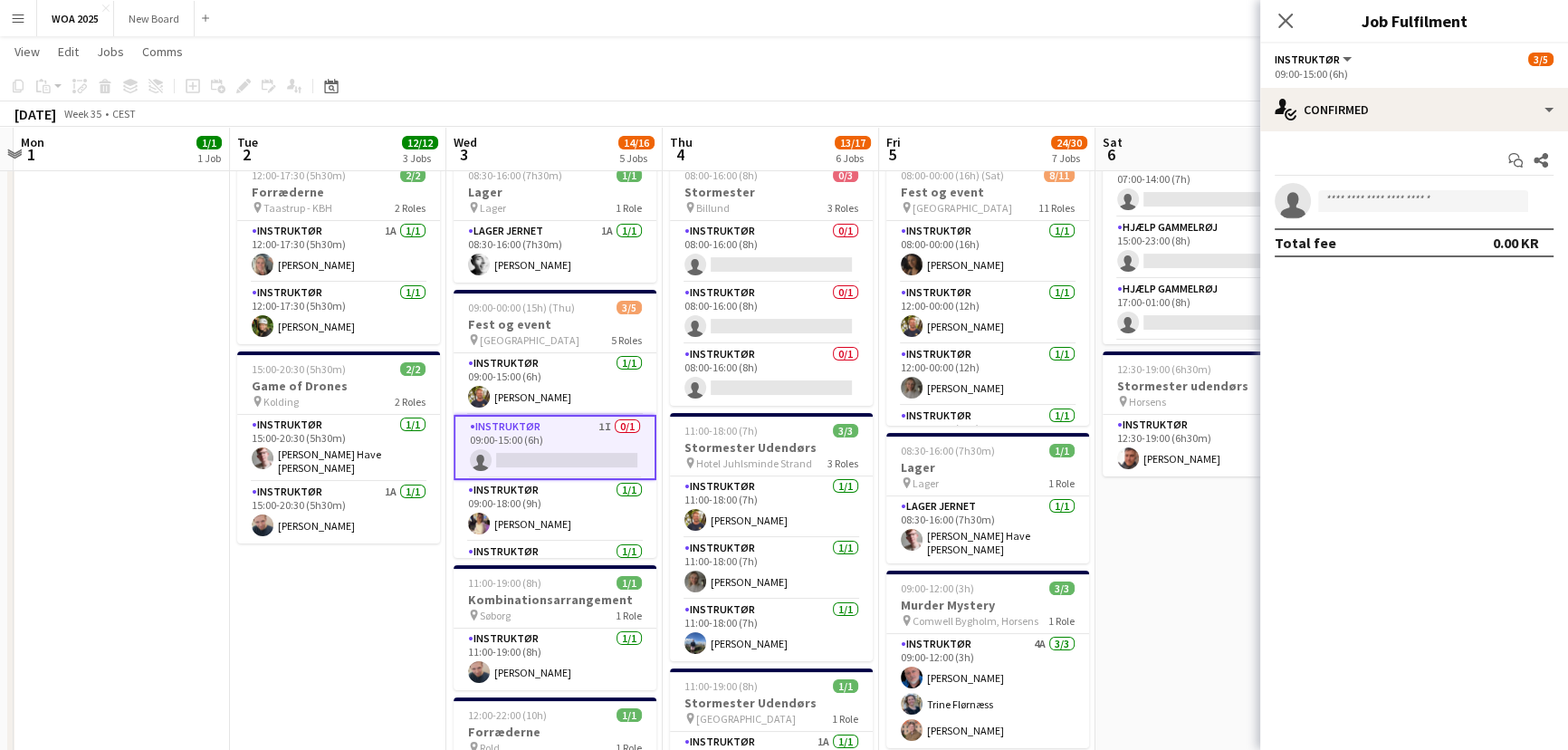
click at [1142, 186] on app-invite-slot "single-neutral-actions" at bounding box center [1415, 201] width 308 height 36
click at [1142, 200] on input at bounding box center [1424, 201] width 210 height 22
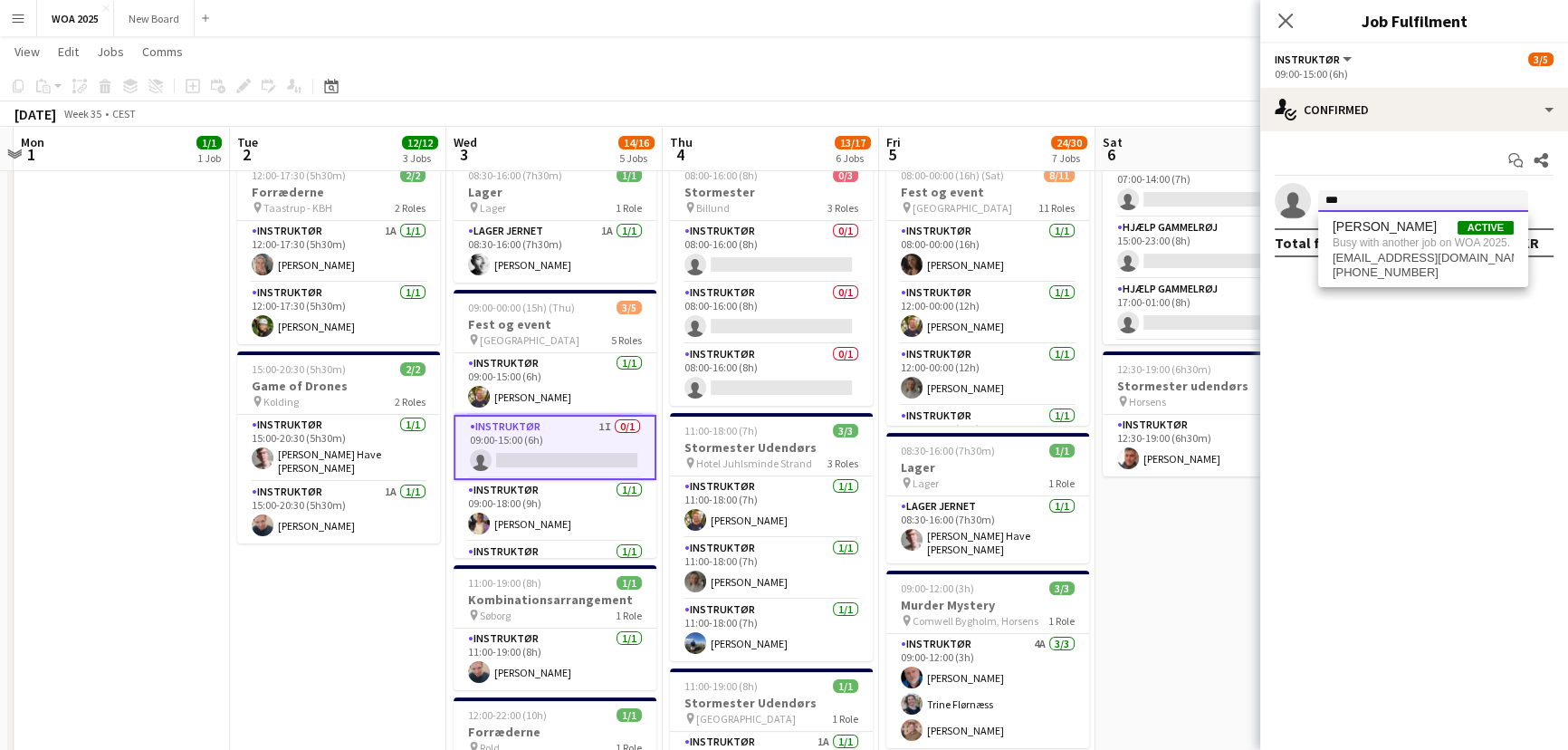
type input "***"
click at [1142, 543] on app-date-cell "07:00-17:00 (10h) 2/2 Kombinationsarrangement pin Gammelrøj 2 Roles Instruktør …" at bounding box center [1204, 635] width 217 height 1520
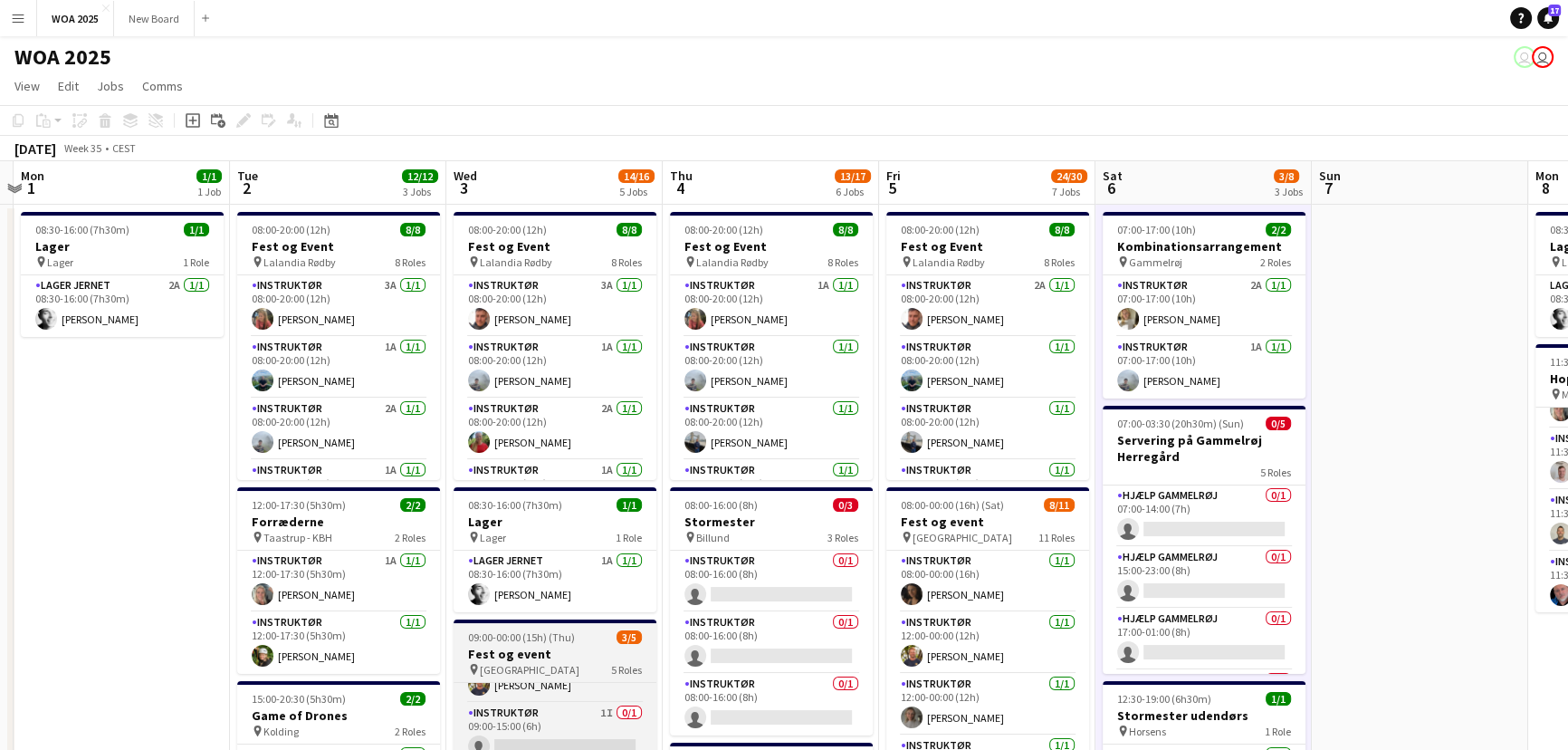
scroll to position [78, 0]
click at [596, 708] on app-card-role "Instruktør 1I 0/1 09:00-15:00 (6h) single-neutral-actions" at bounding box center [555, 697] width 203 height 62
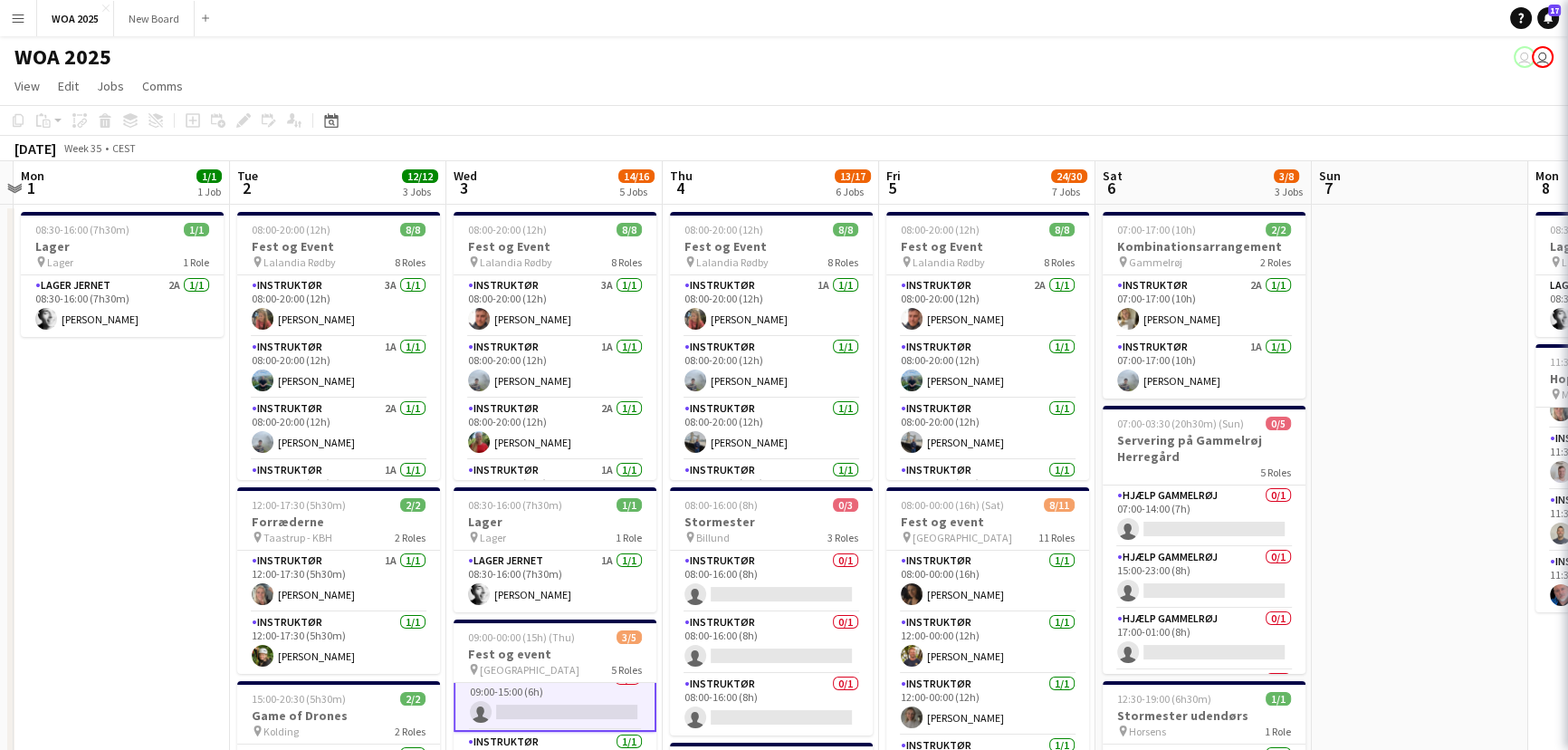
scroll to position [80, 0]
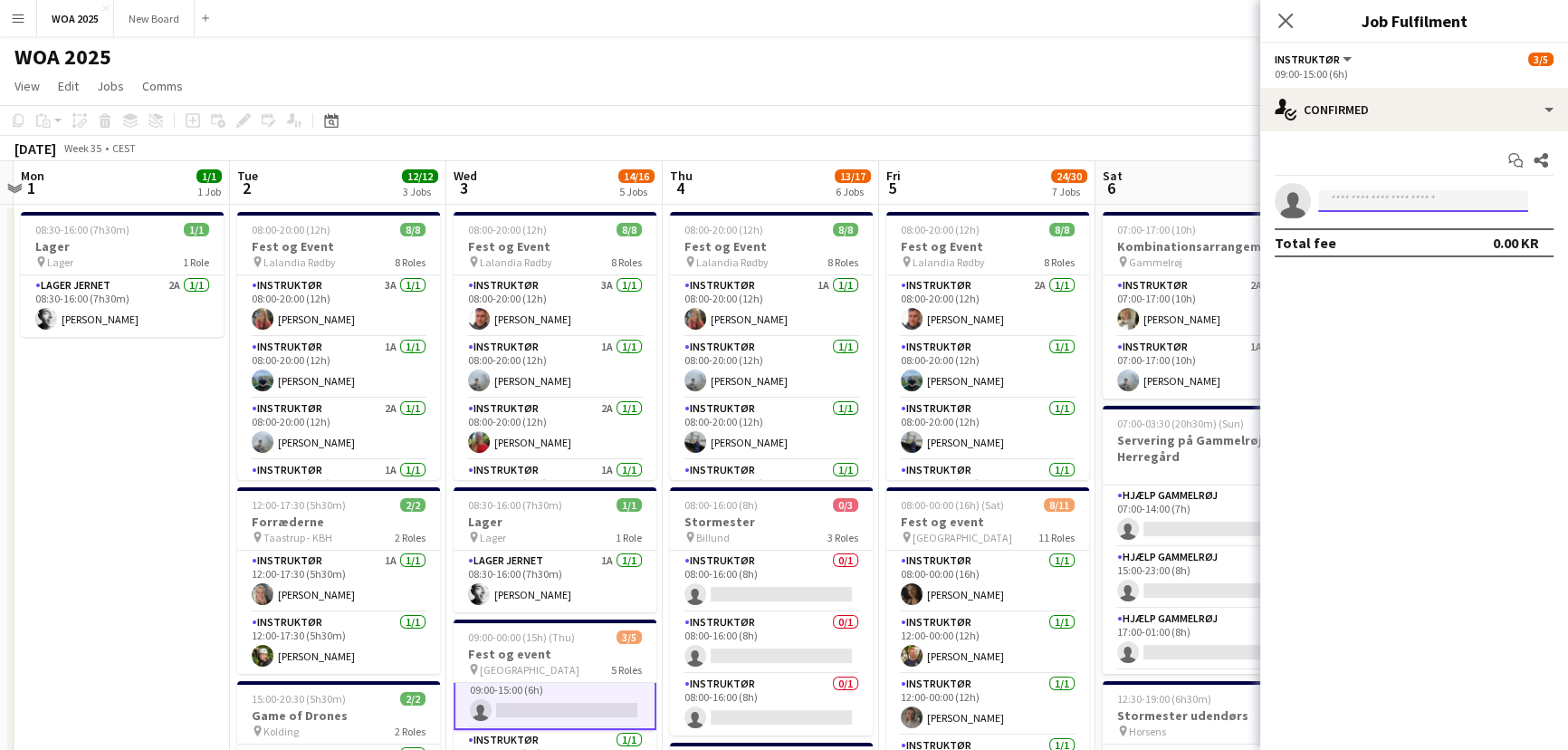
click at [1142, 199] on input at bounding box center [1424, 201] width 210 height 22
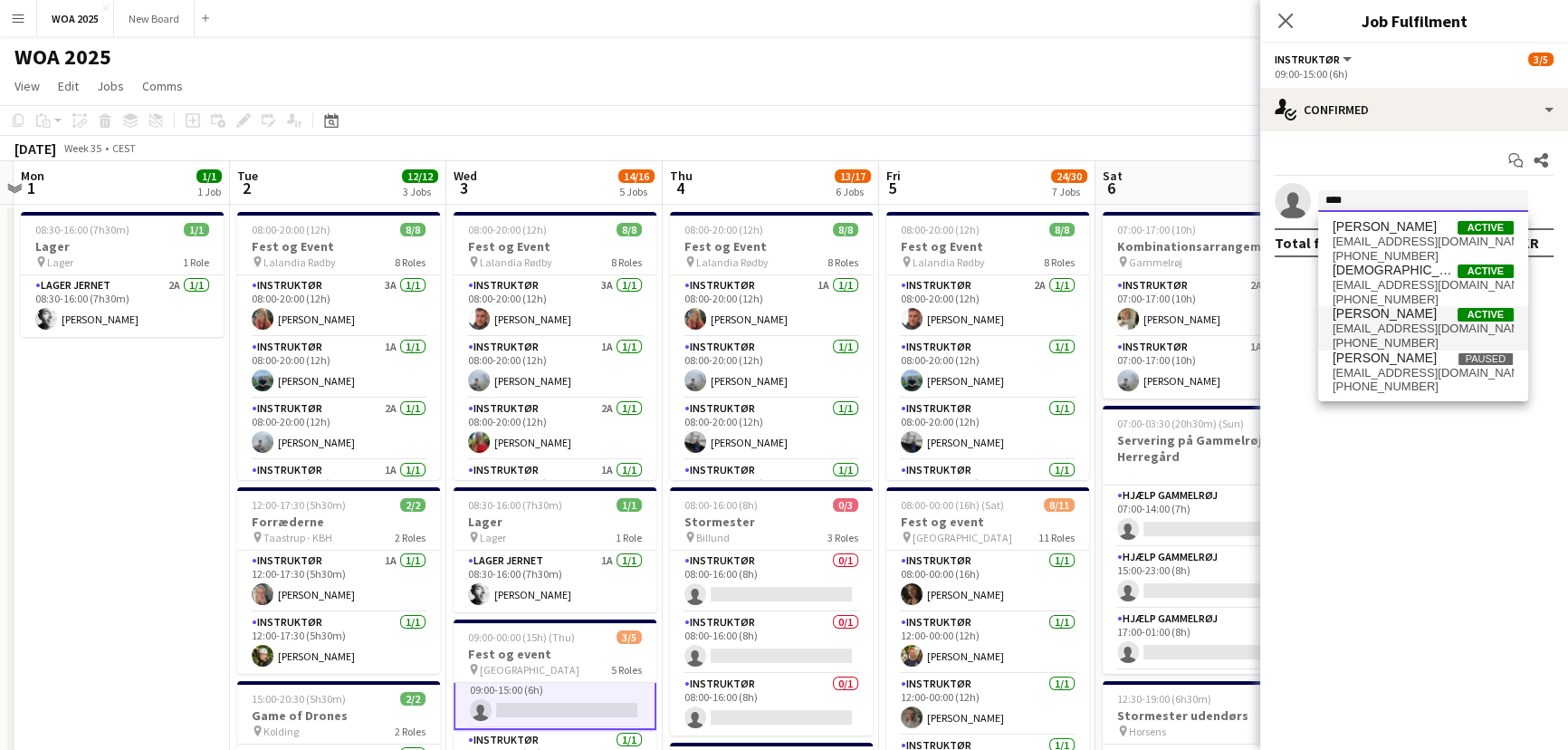
type input "****"
click at [1142, 325] on span "[EMAIL_ADDRESS][DOMAIN_NAME]" at bounding box center [1424, 329] width 181 height 15
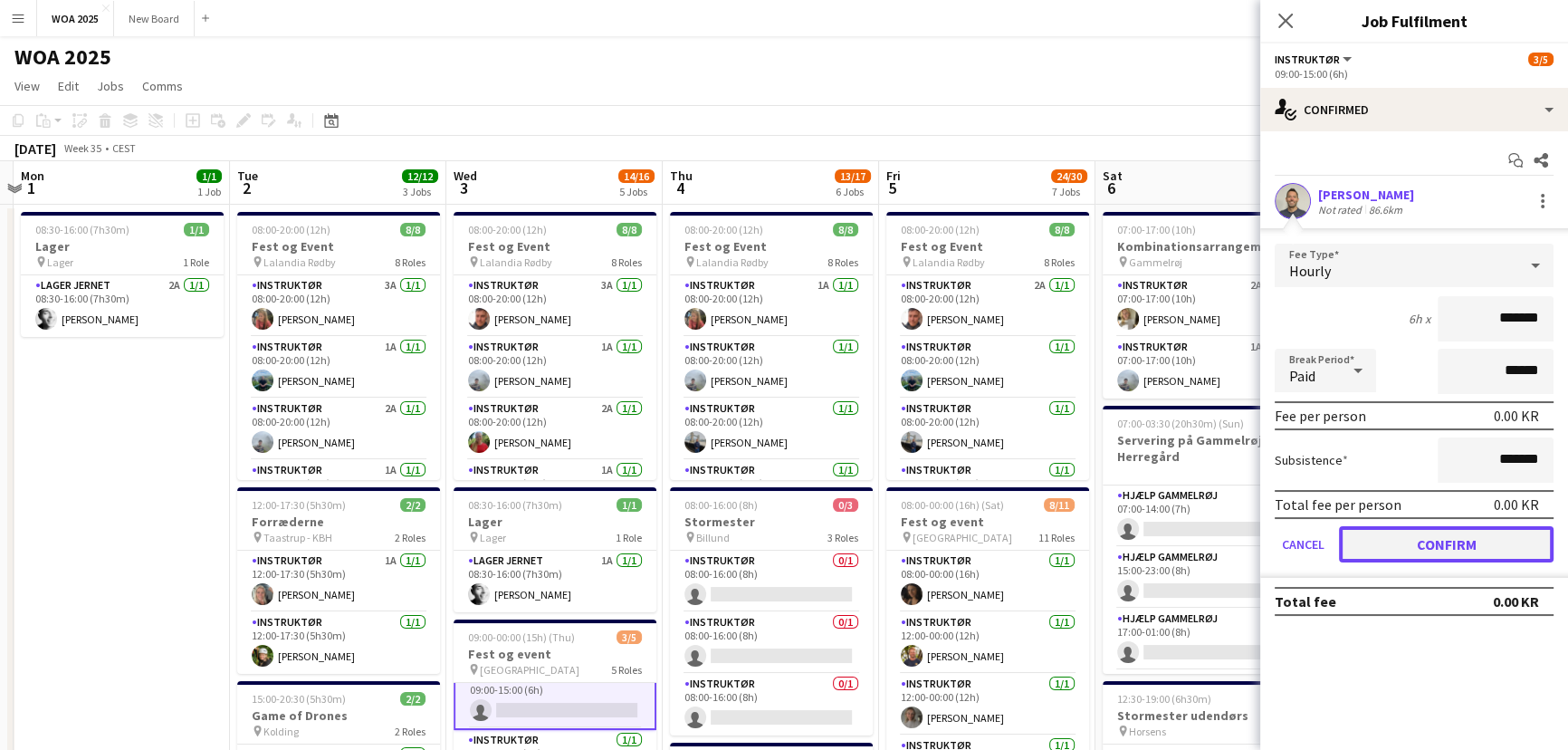
click at [1142, 531] on button "Confirm" at bounding box center [1447, 544] width 215 height 36
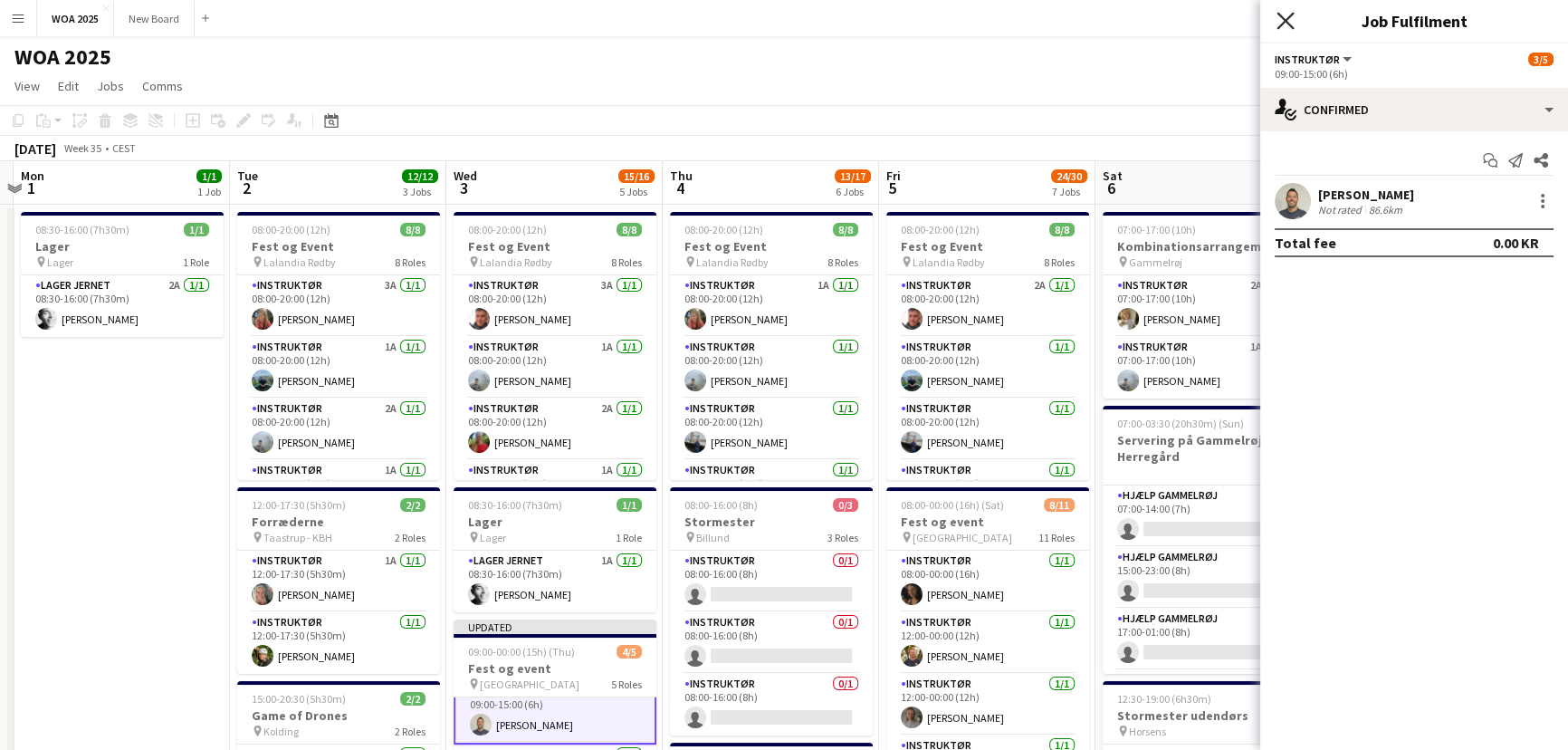
click at [1142, 18] on icon "Close pop-in" at bounding box center [1285, 20] width 17 height 17
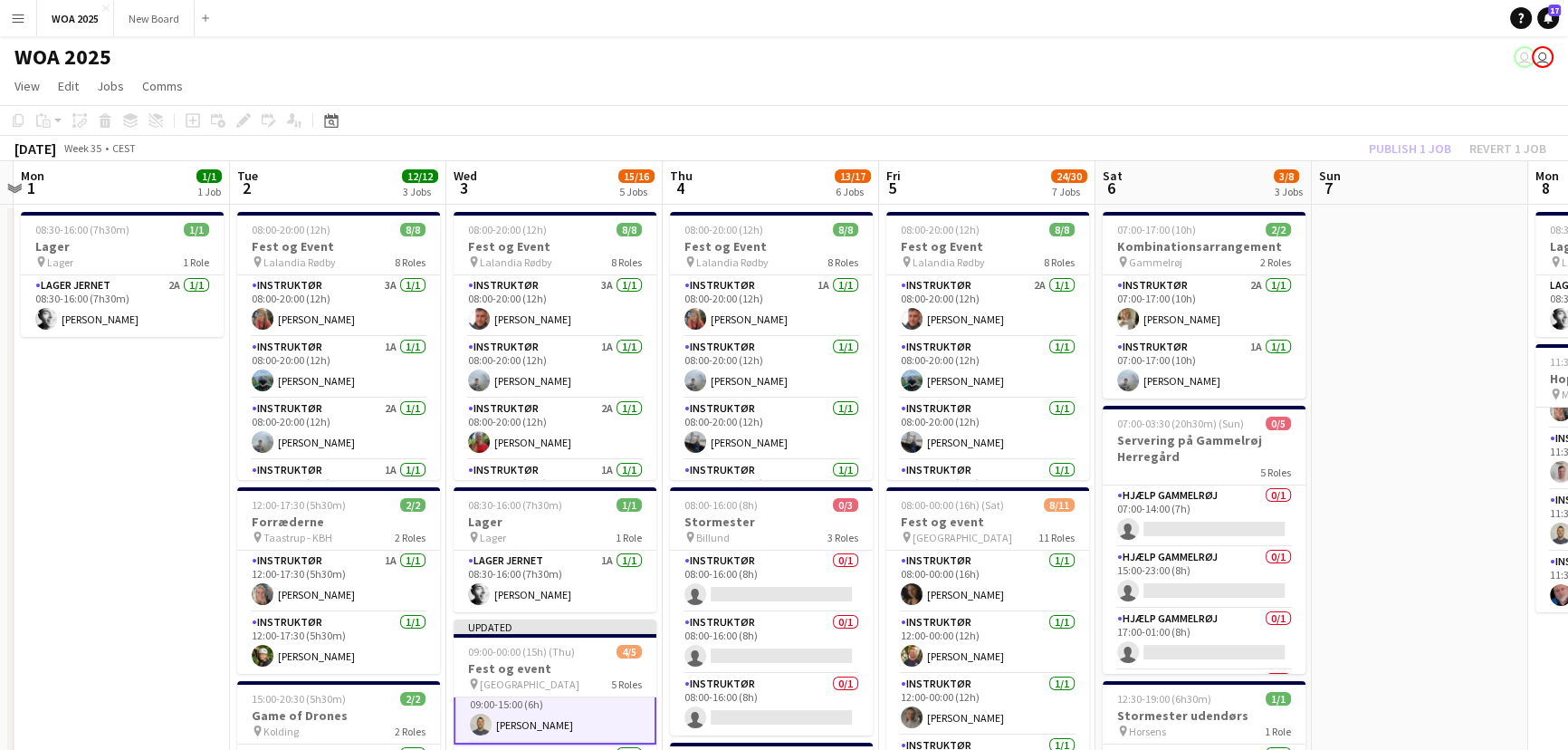
click at [1142, 145] on div "Publish 1 job Revert 1 job" at bounding box center [1458, 149] width 221 height 24
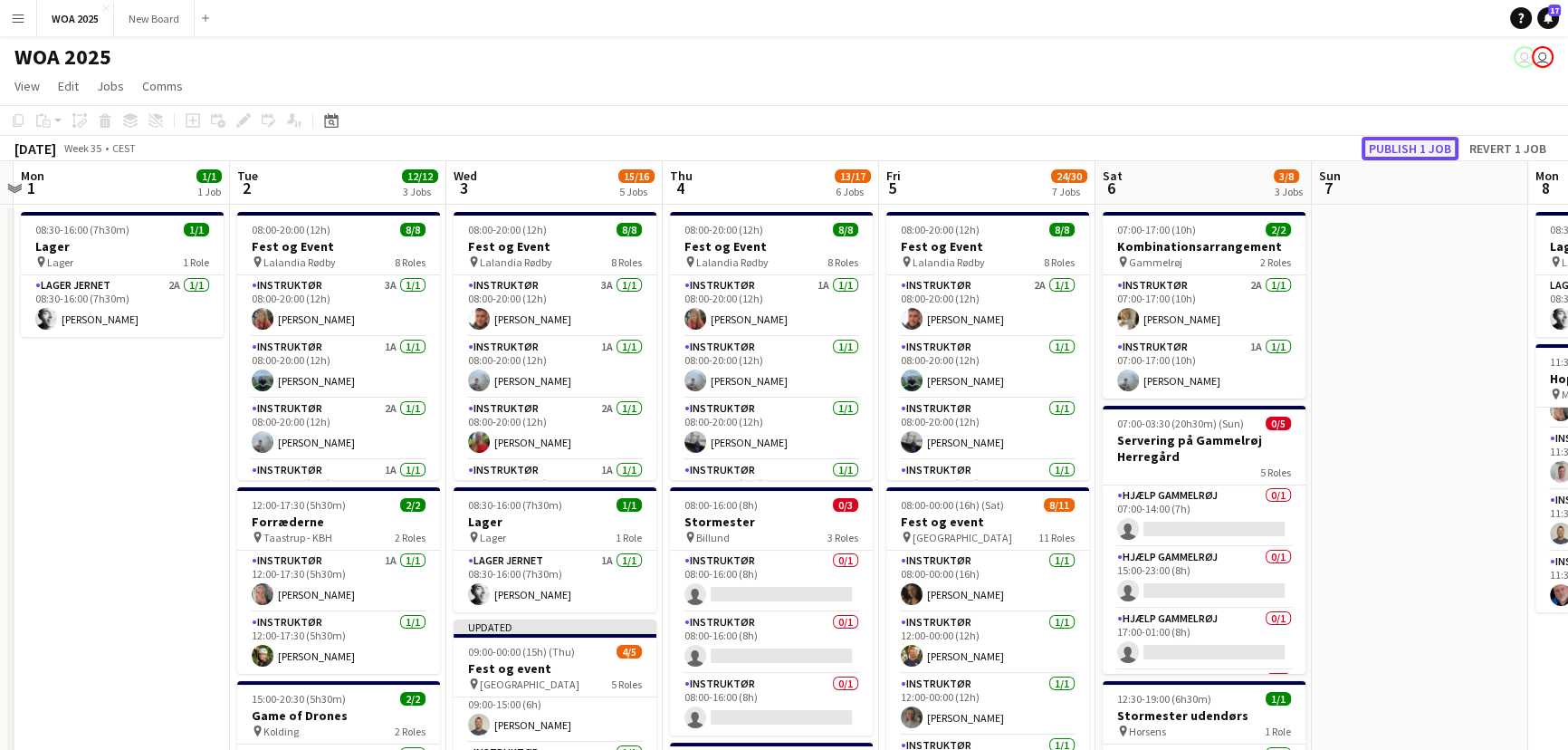
click at [1142, 145] on button "Publish 1 job" at bounding box center [1409, 149] width 97 height 24
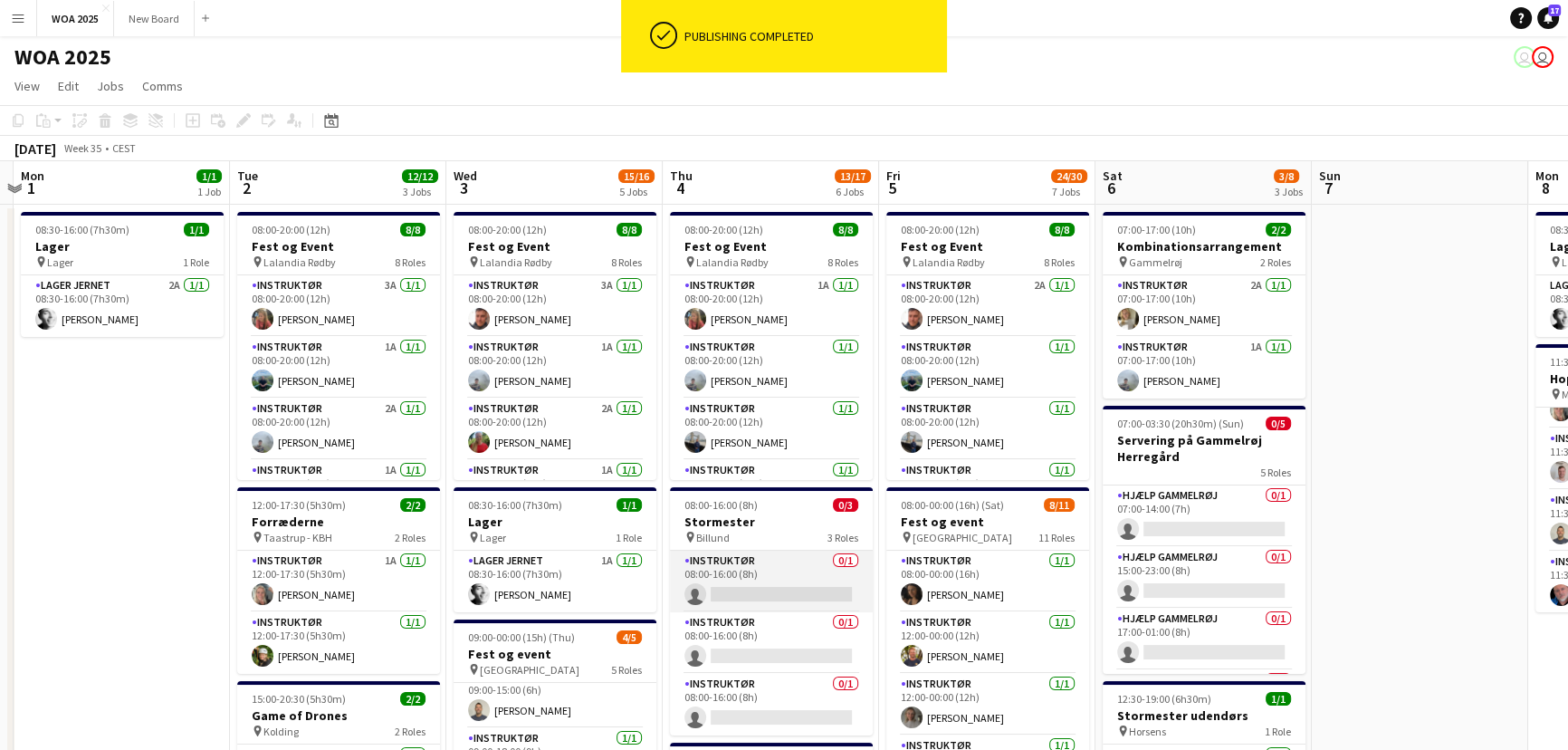
click at [809, 581] on app-card-role "Instruktør 0/1 08:00-16:00 (8h) single-neutral-actions" at bounding box center [771, 581] width 203 height 62
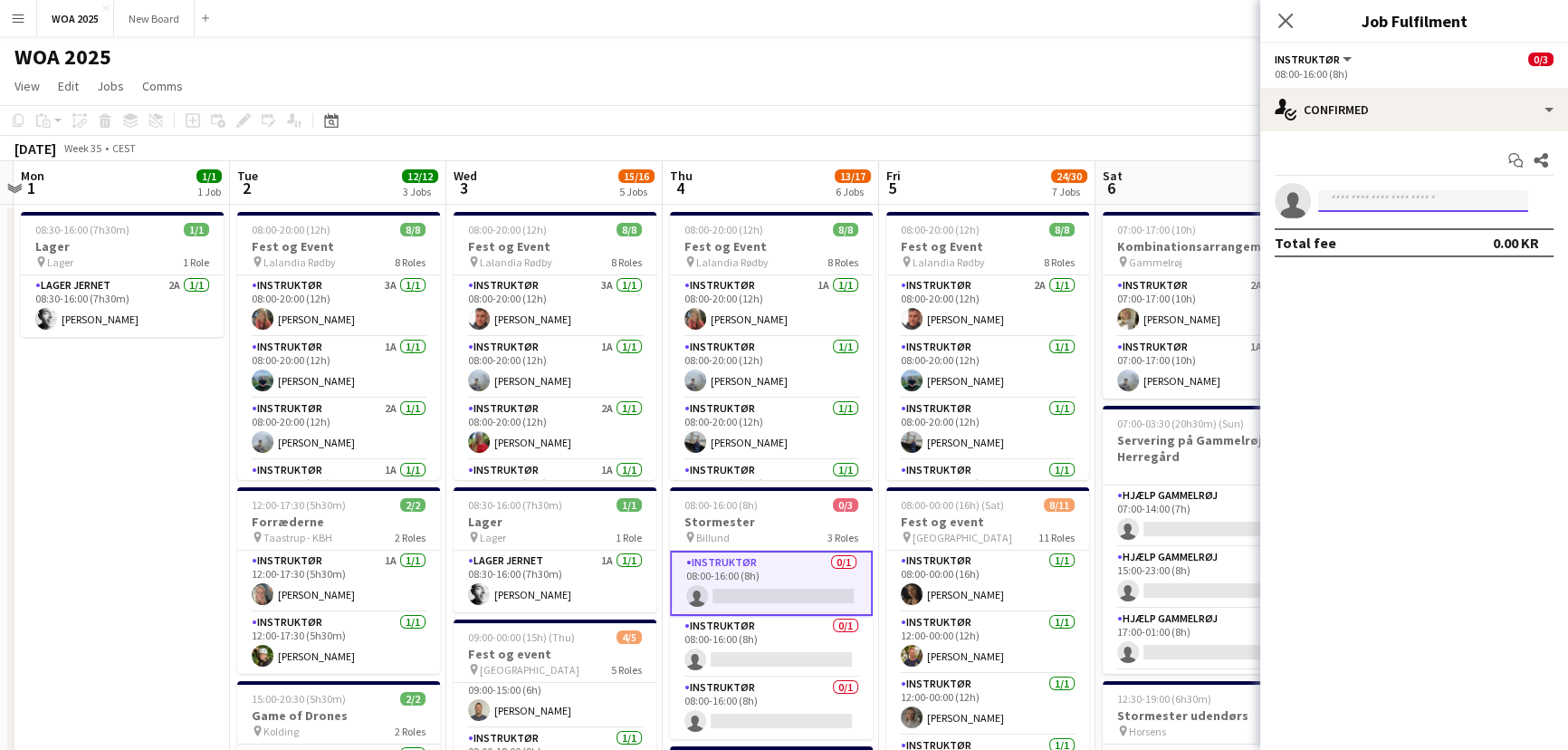
click at [1142, 196] on input at bounding box center [1424, 201] width 210 height 22
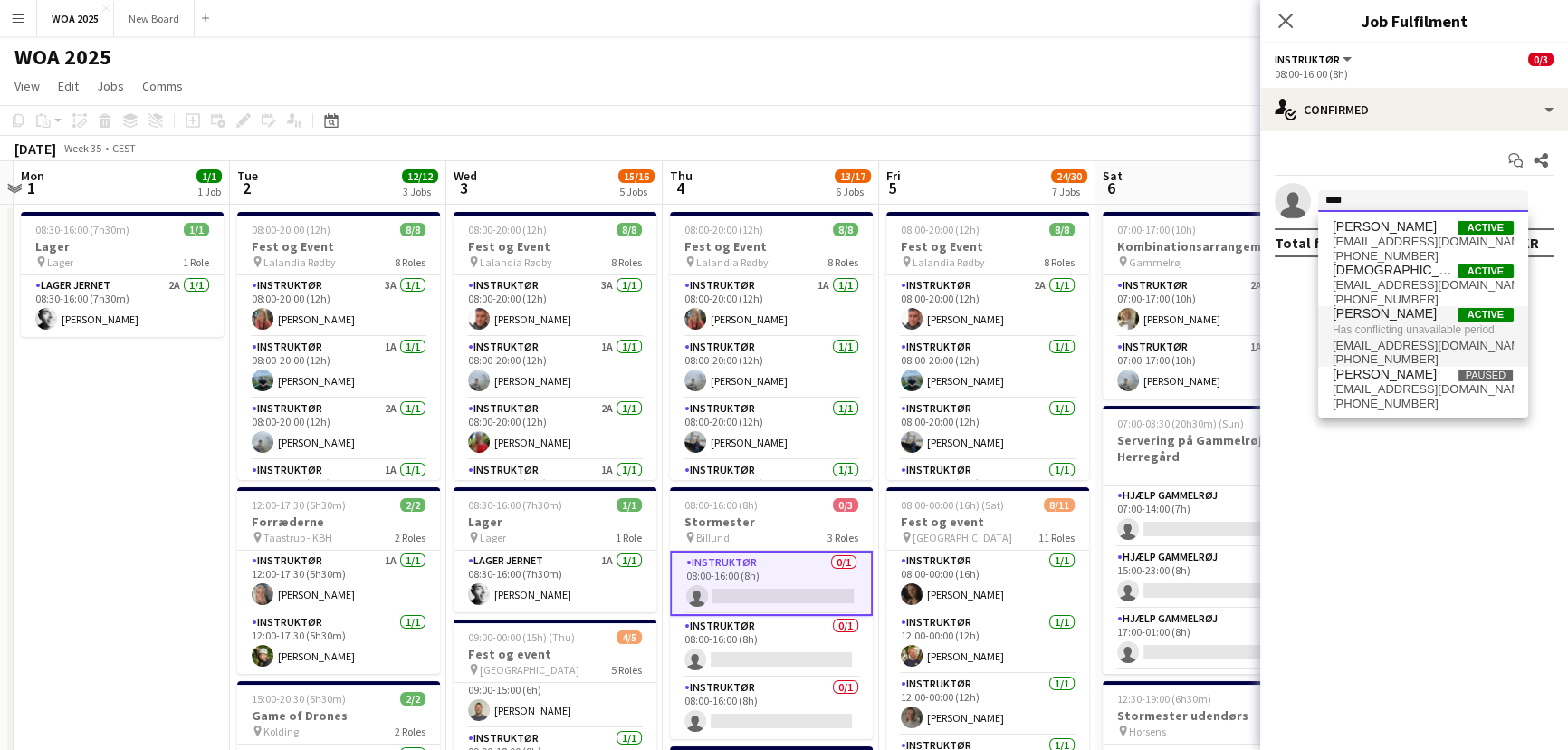
type input "****"
click at [1142, 320] on span "[PERSON_NAME]" at bounding box center [1385, 314] width 104 height 15
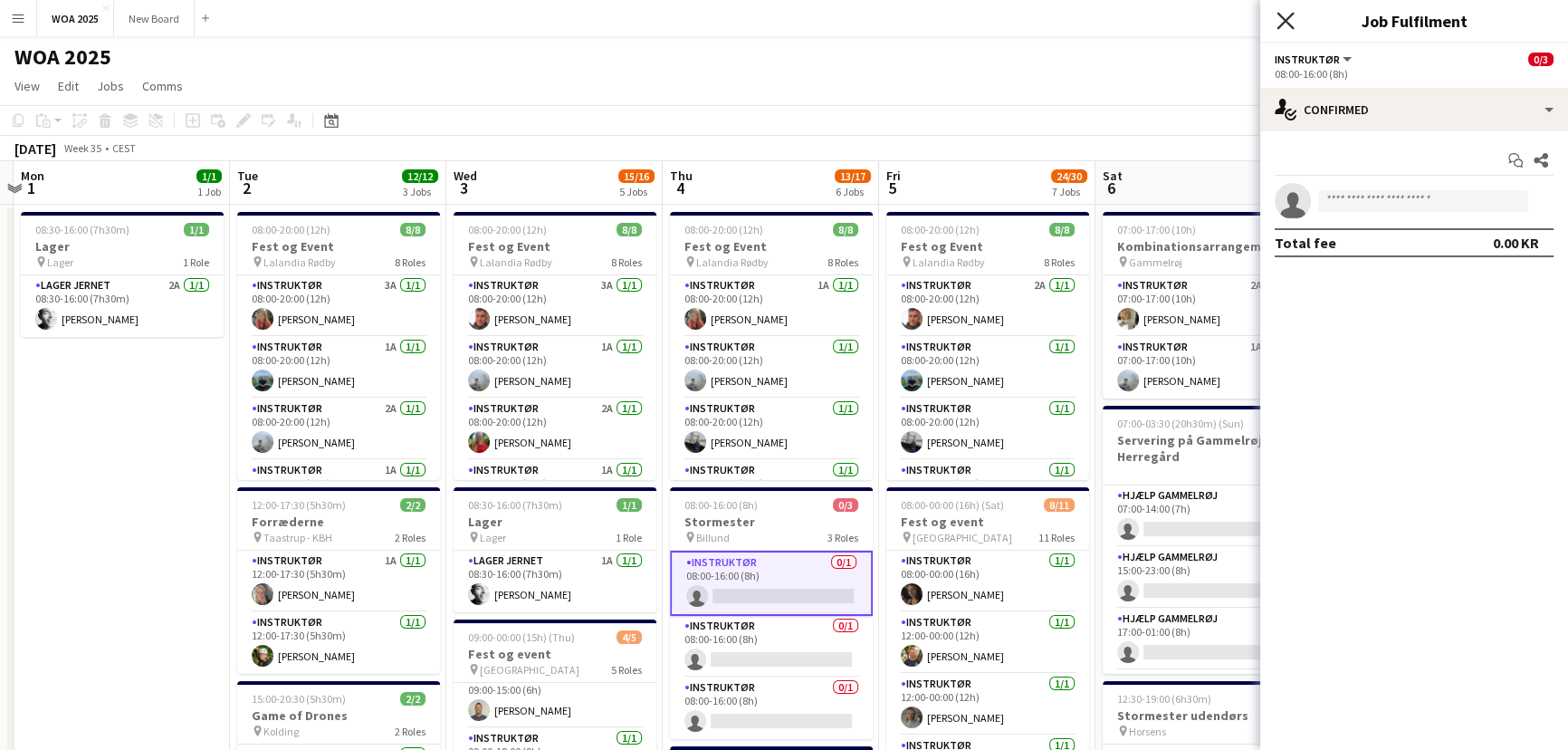
click at [1142, 18] on icon at bounding box center [1285, 20] width 17 height 17
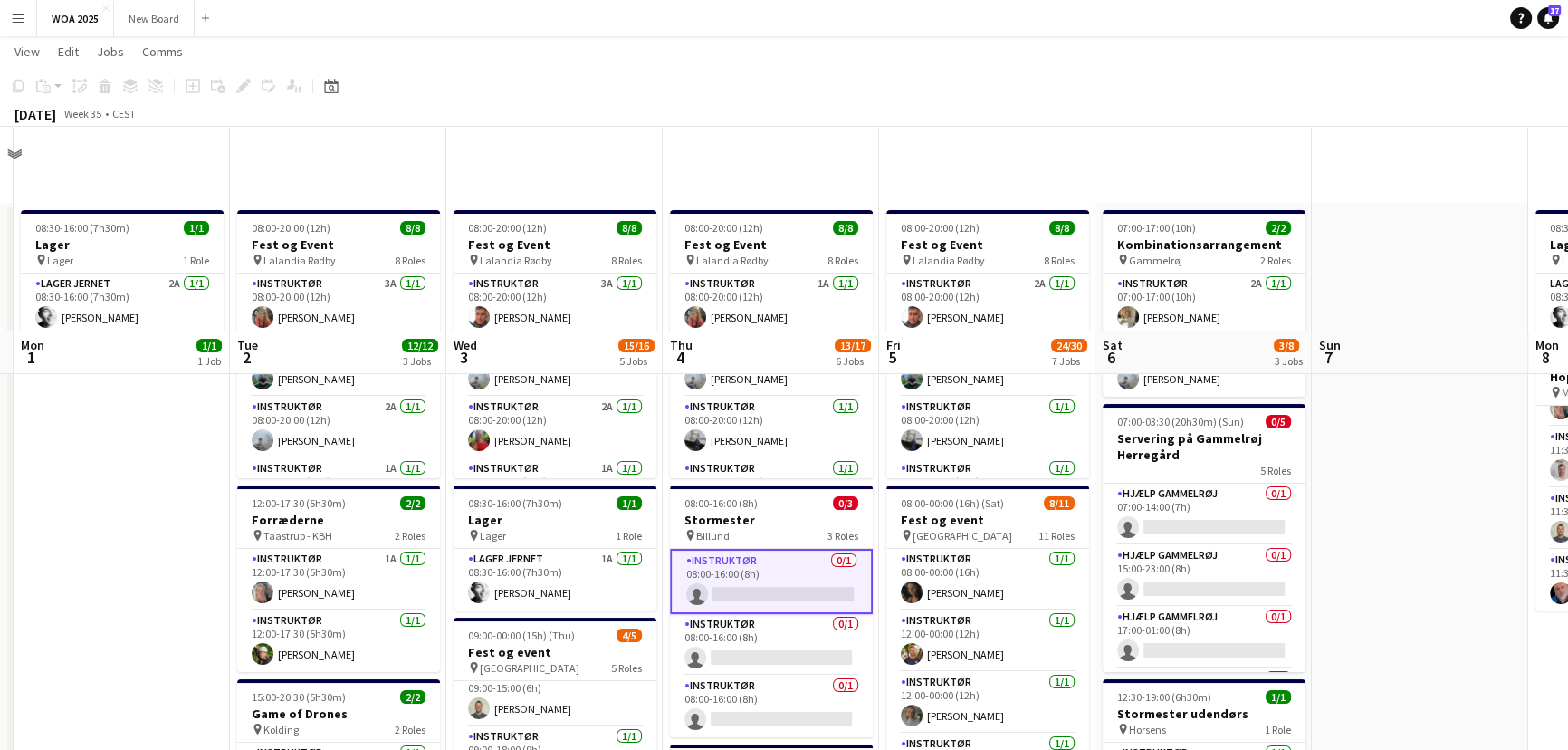
scroll to position [656, 0]
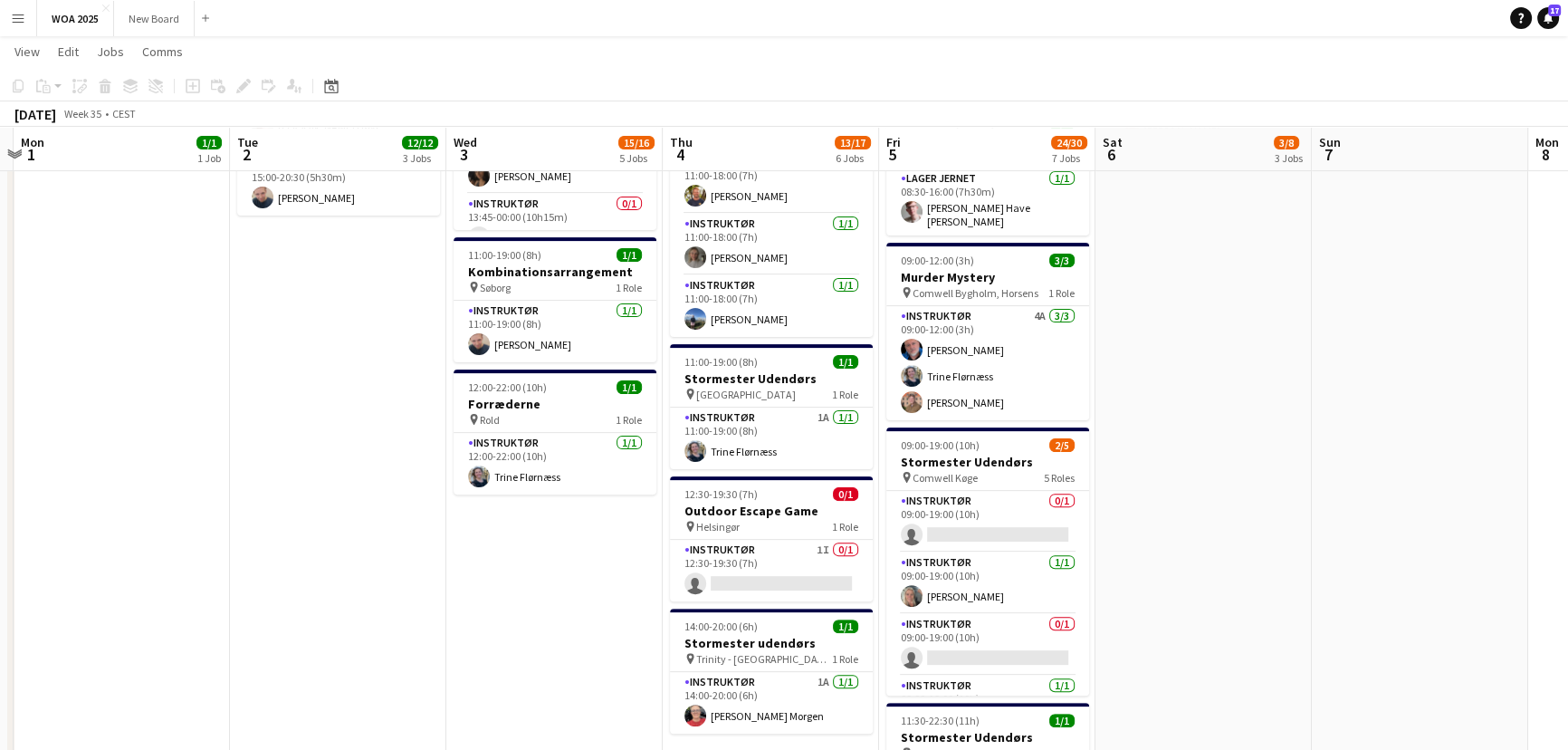
click at [1142, 14] on app-navbar "Menu Boards Boards Boards All jobs Status Workforce Workforce My Workforce Recr…" at bounding box center [784, 18] width 1568 height 36
